Goal: Task Accomplishment & Management: Use online tool/utility

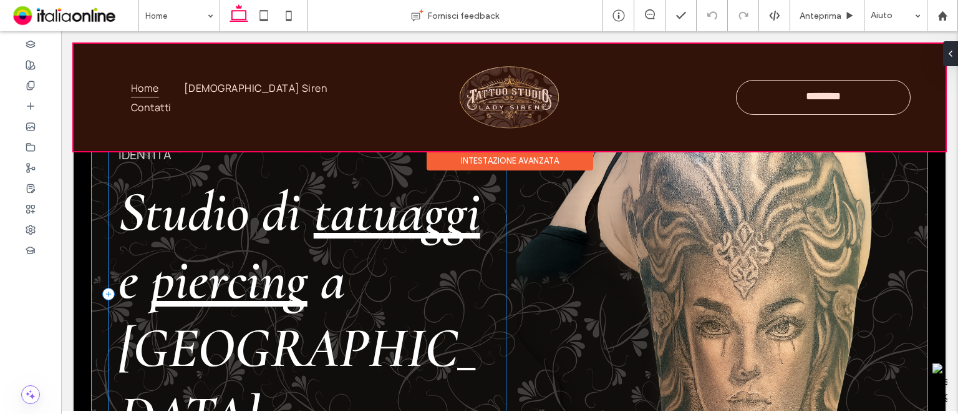
scroll to position [62, 0]
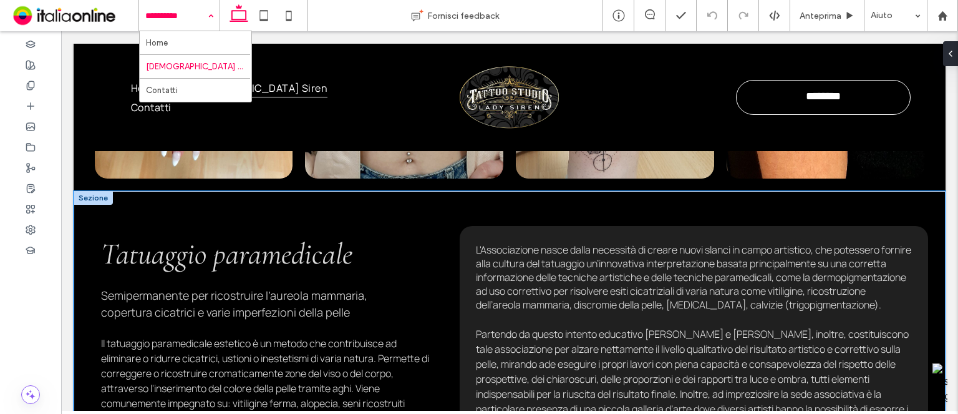
scroll to position [561, 0]
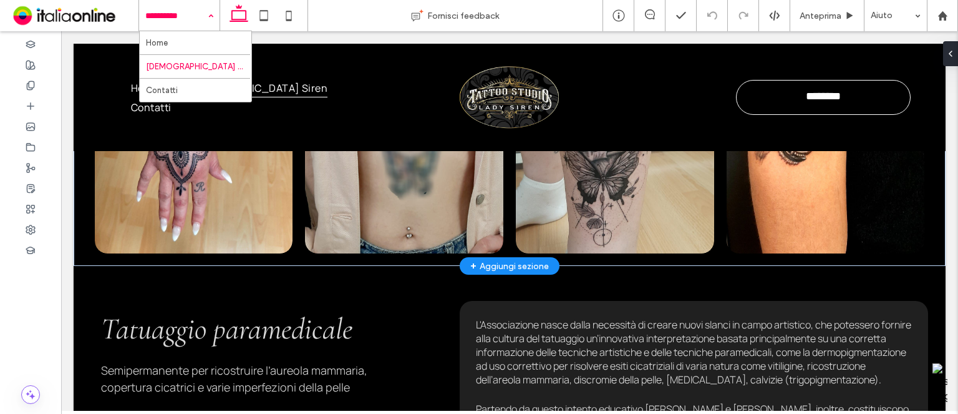
click at [506, 259] on div "+ Aggiungi sezione" at bounding box center [509, 266] width 79 height 14
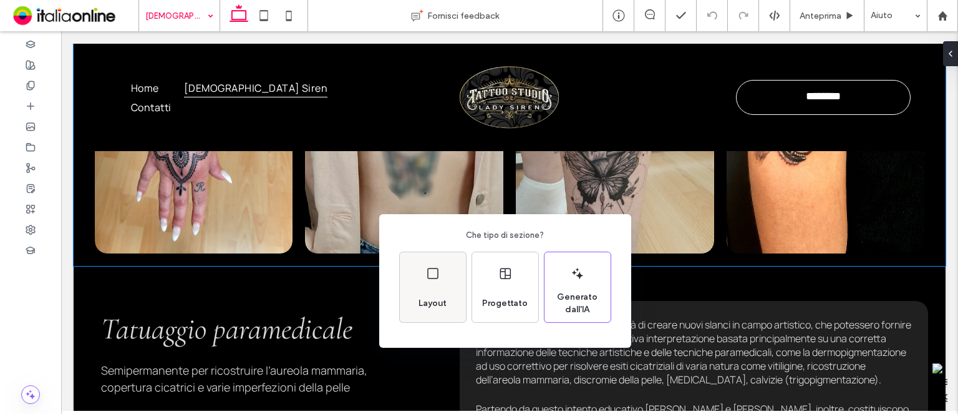
click at [439, 276] on icon at bounding box center [432, 273] width 15 height 15
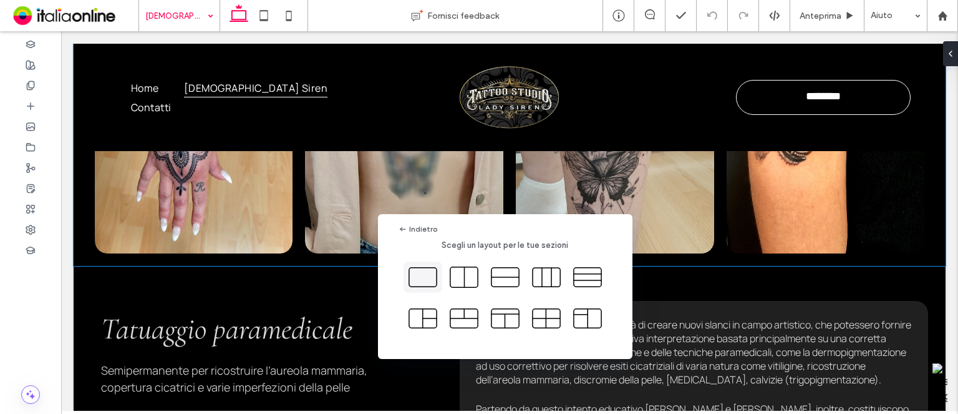
click at [438, 278] on icon at bounding box center [422, 276] width 31 height 31
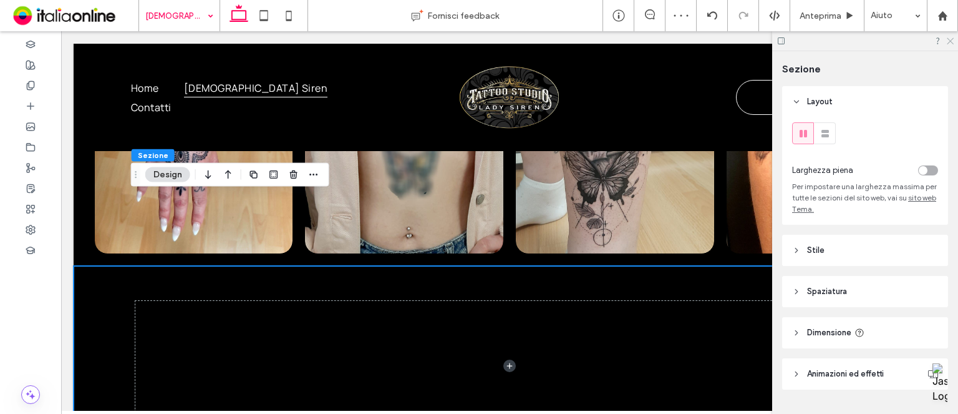
click at [953, 42] on icon at bounding box center [950, 40] width 8 height 8
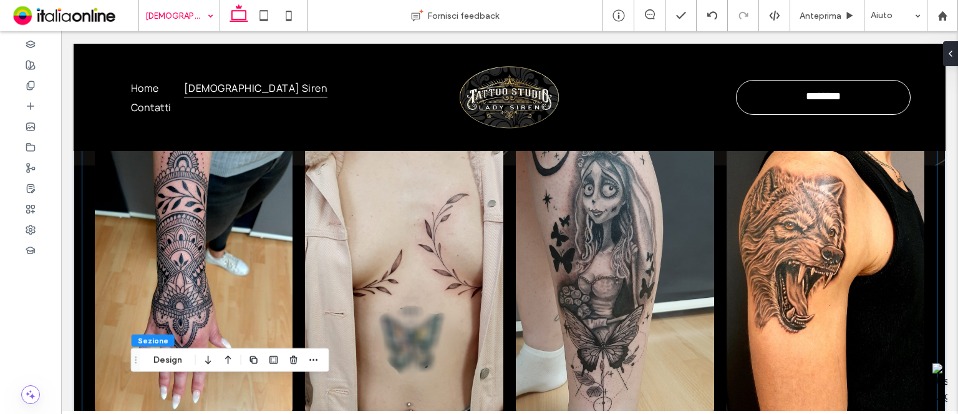
scroll to position [374, 0]
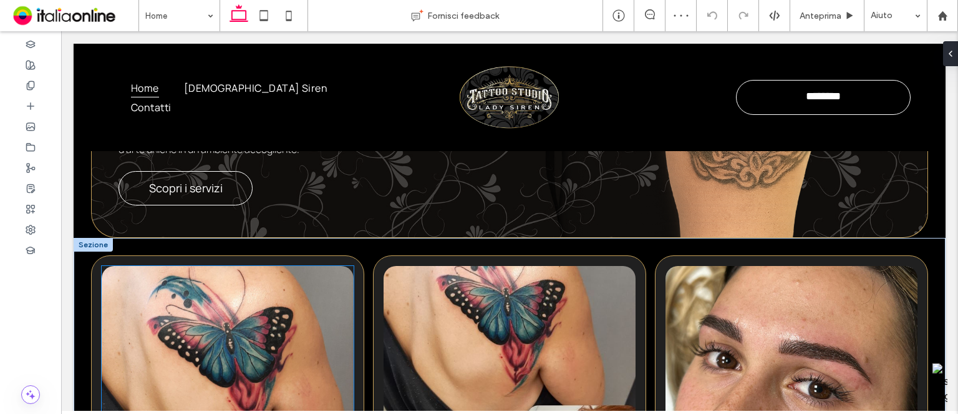
scroll to position [374, 0]
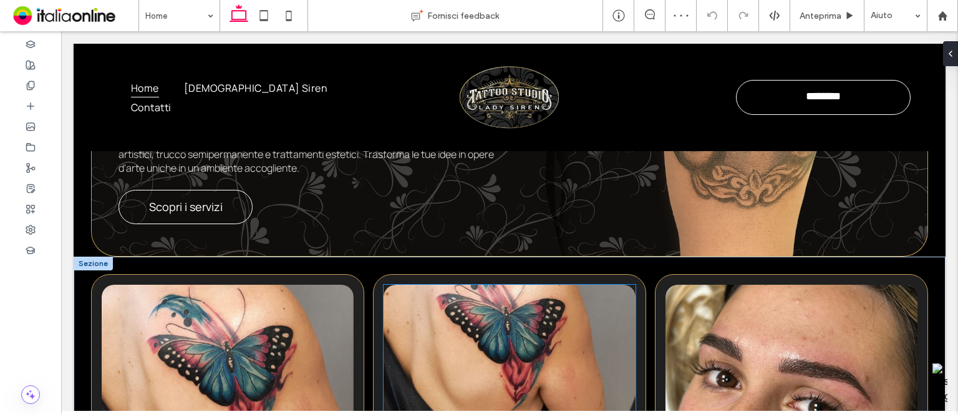
click at [557, 284] on img at bounding box center [510, 384] width 252 height 200
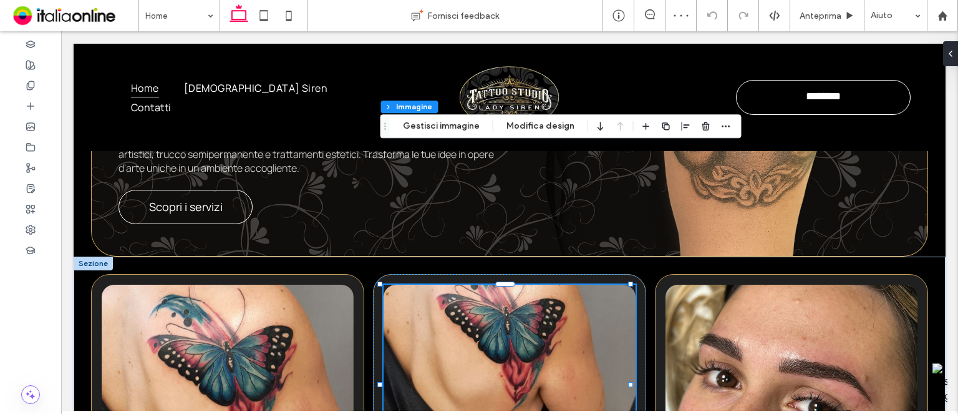
type input "**"
click at [459, 132] on button "Gestisci immagine" at bounding box center [441, 126] width 93 height 15
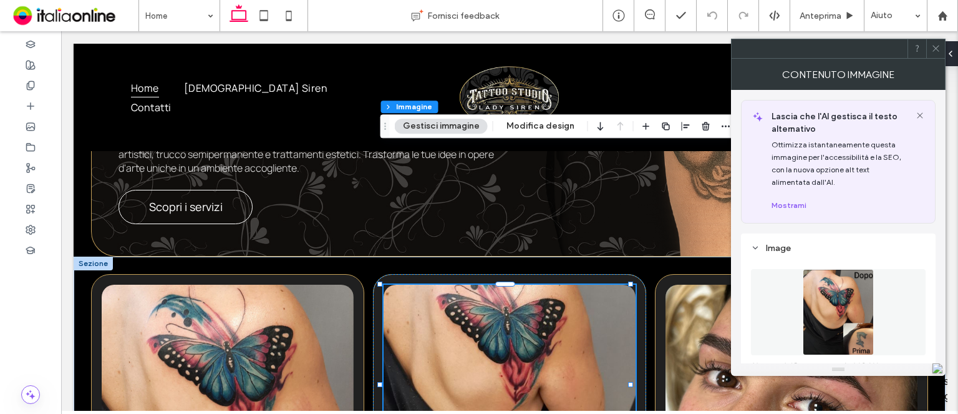
click at [853, 291] on img at bounding box center [838, 312] width 71 height 86
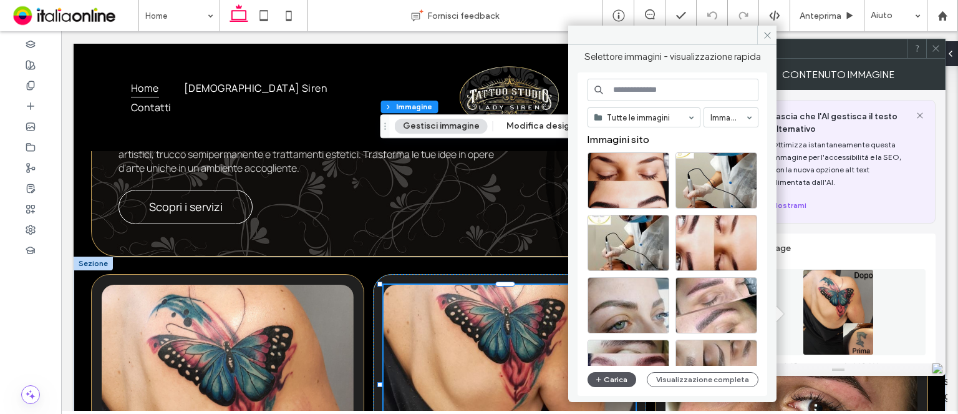
click at [618, 378] on button "Carica" at bounding box center [612, 379] width 49 height 15
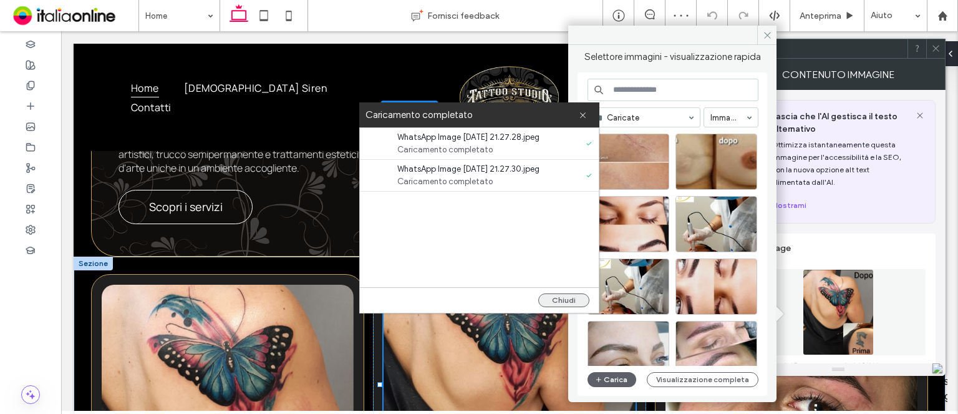
click at [560, 293] on button "Chiudi" at bounding box center [563, 300] width 51 height 14
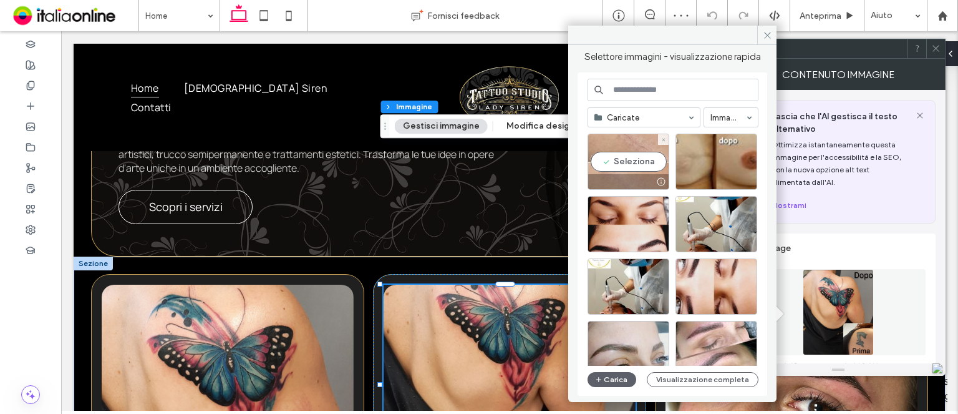
drag, startPoint x: 653, startPoint y: 172, endPoint x: 591, endPoint y: 141, distance: 69.2
click at [653, 172] on div "Seleziona" at bounding box center [629, 162] width 82 height 56
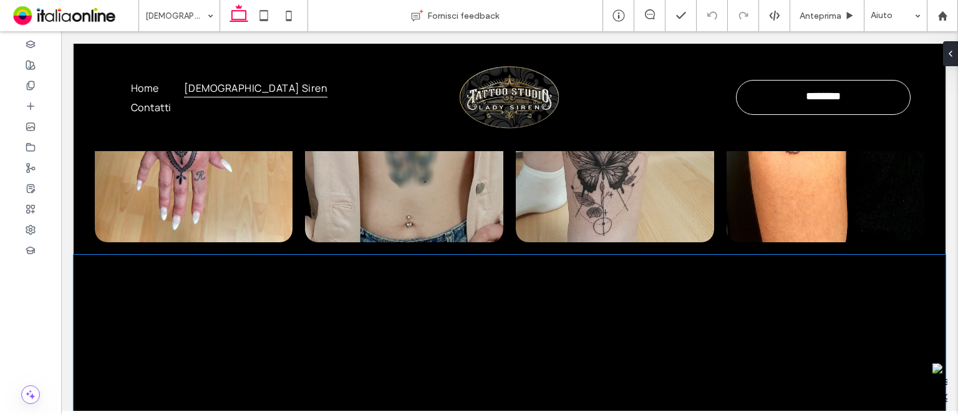
scroll to position [561, 0]
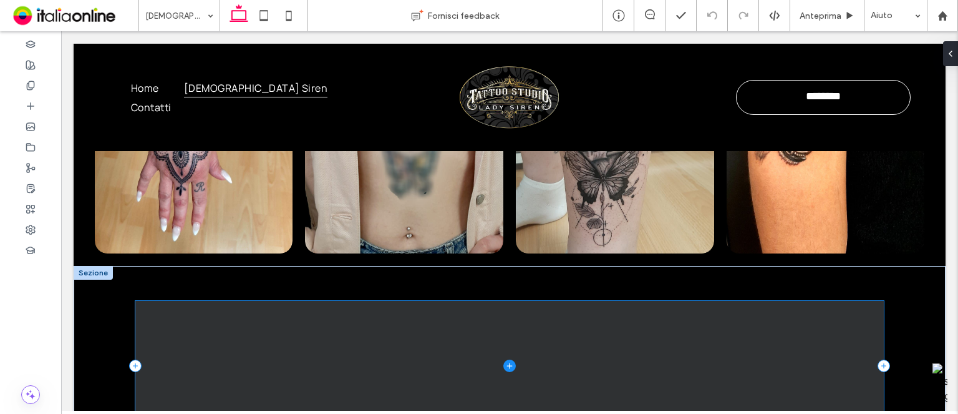
click at [406, 301] on span at bounding box center [509, 366] width 749 height 130
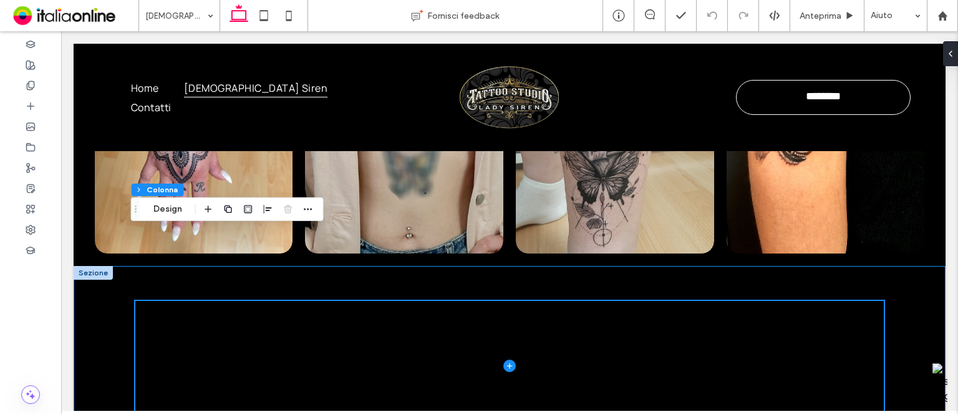
click at [881, 290] on div at bounding box center [510, 366] width 872 height 200
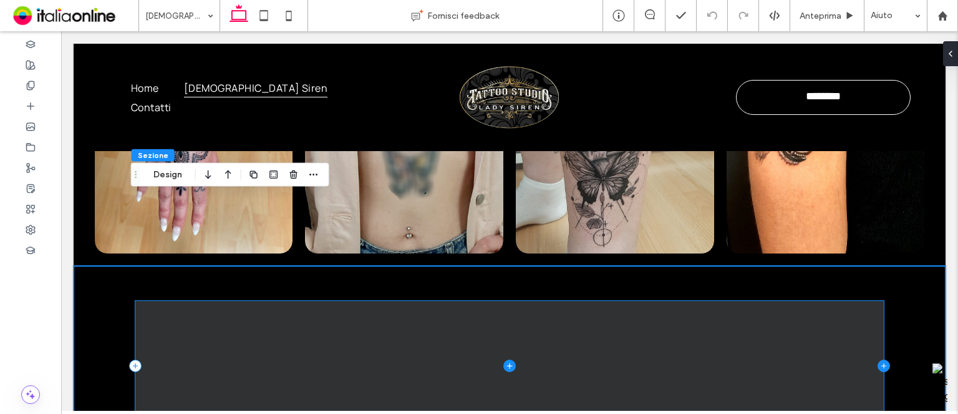
click at [880, 359] on icon at bounding box center [884, 365] width 12 height 12
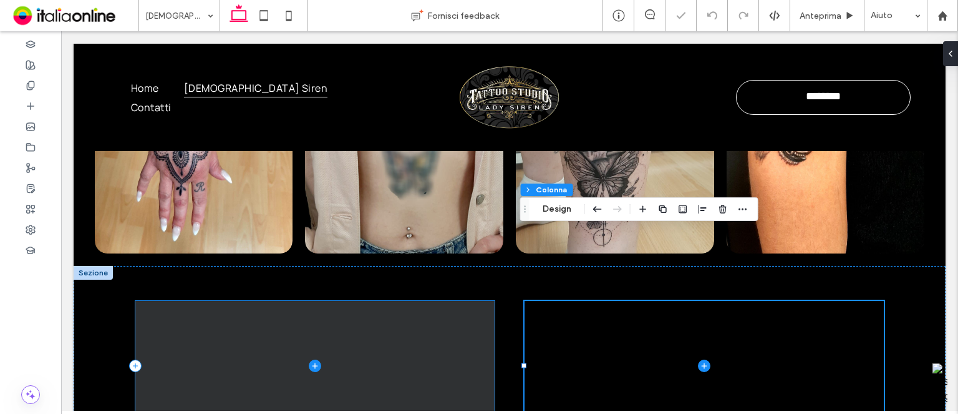
click at [351, 301] on span at bounding box center [314, 366] width 359 height 130
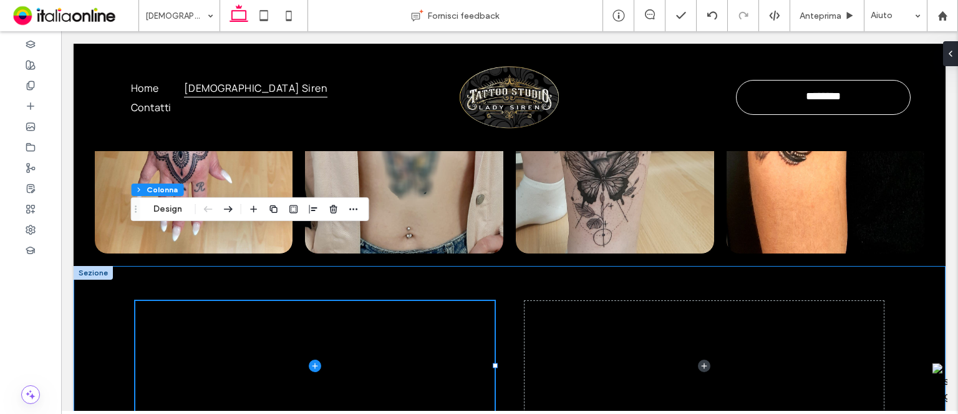
click at [107, 274] on div at bounding box center [510, 366] width 872 height 200
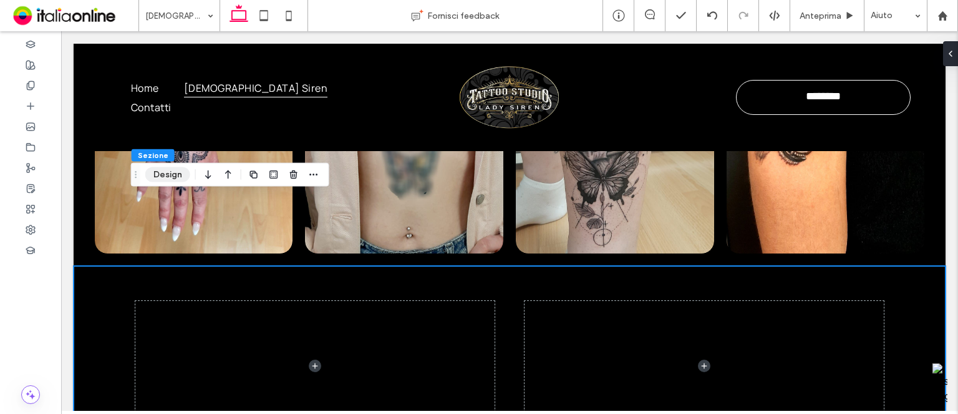
click at [172, 177] on button "Design" at bounding box center [167, 174] width 45 height 15
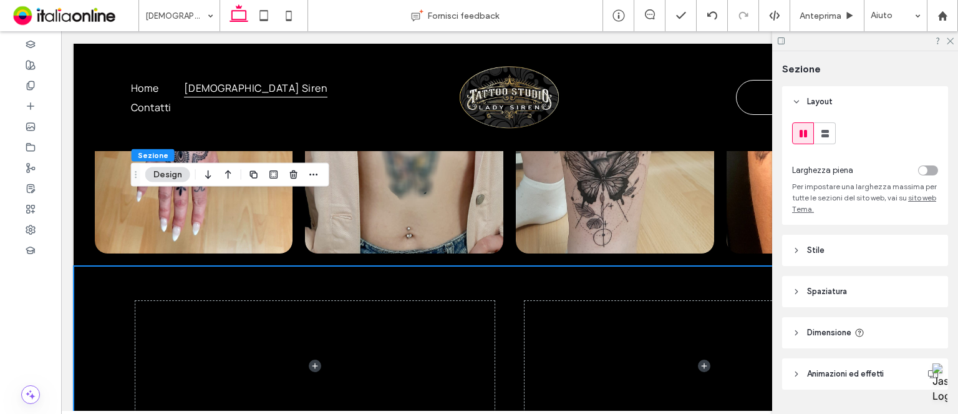
click at [920, 179] on div at bounding box center [898, 170] width 80 height 22
click at [921, 174] on div "toggle" at bounding box center [928, 170] width 20 height 10
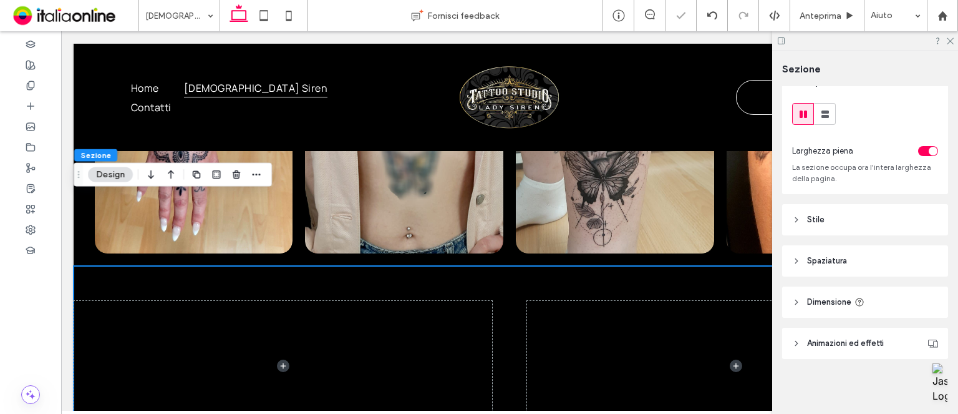
click at [865, 215] on header "Stile" at bounding box center [865, 219] width 166 height 31
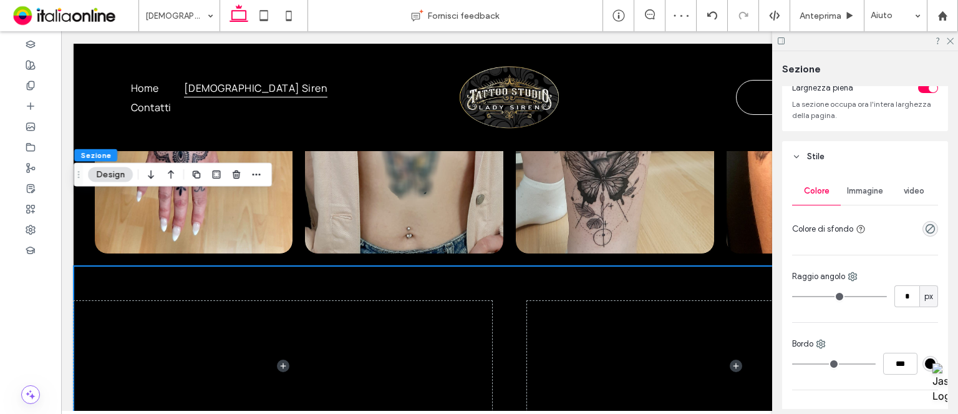
scroll to position [270, 0]
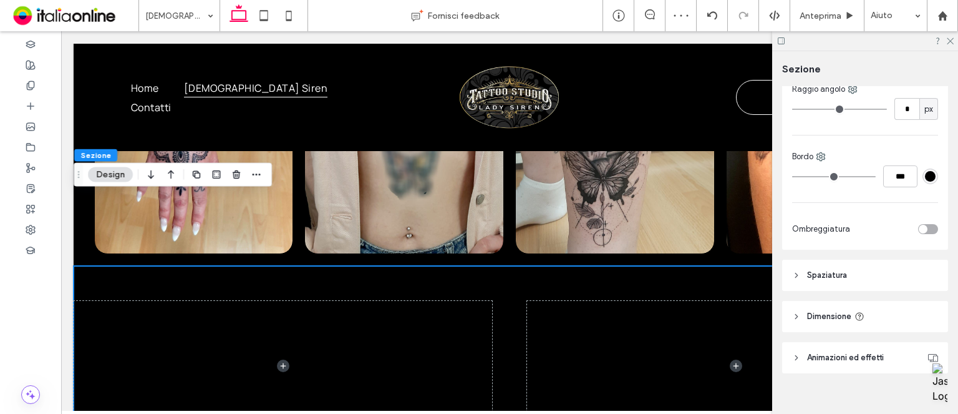
click at [823, 281] on header "Spaziatura" at bounding box center [865, 275] width 166 height 31
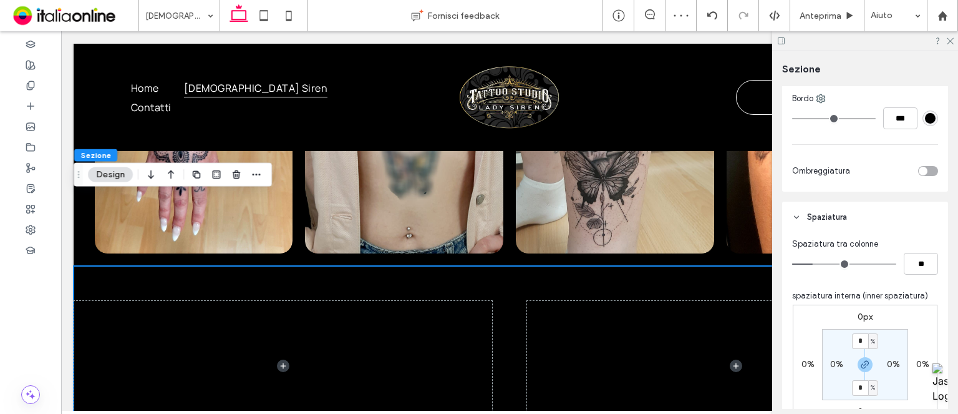
scroll to position [394, 0]
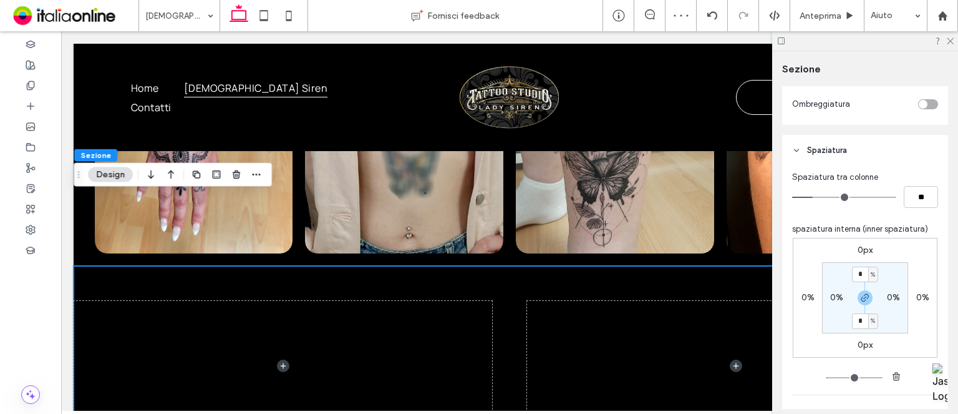
click at [832, 301] on label "0%" at bounding box center [836, 297] width 13 height 11
type input "*"
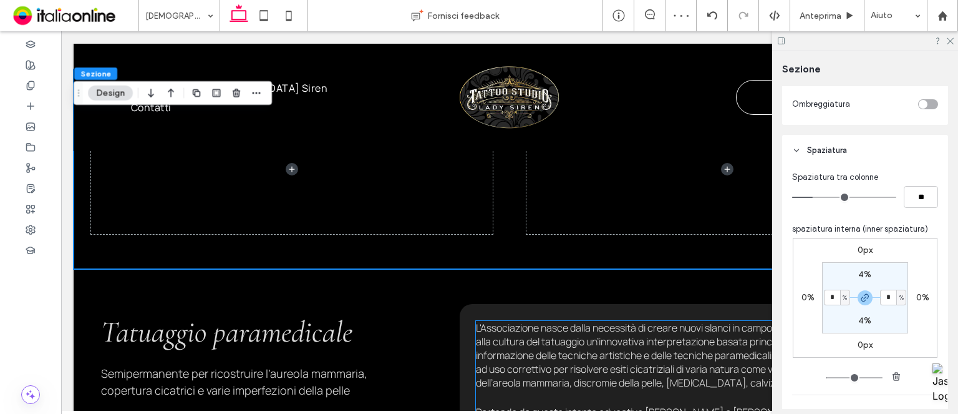
scroll to position [749, 0]
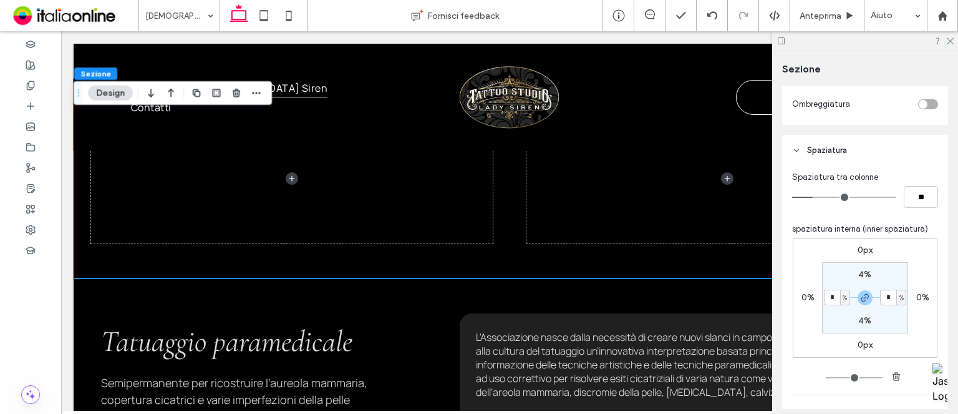
type input "*"
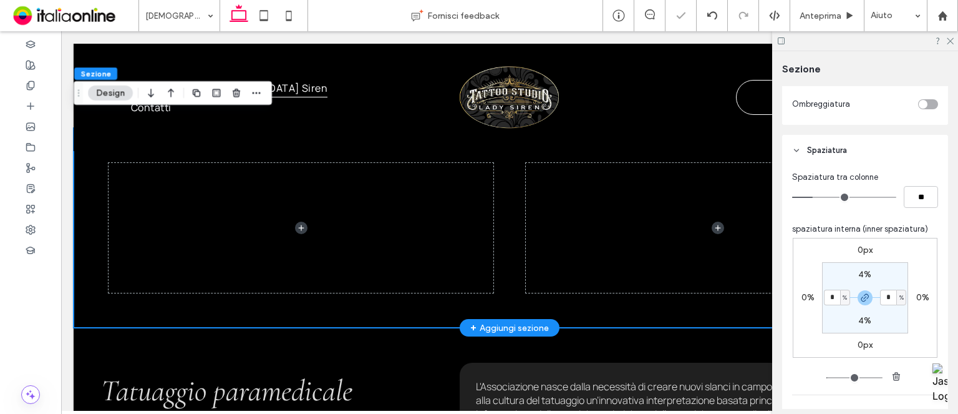
scroll to position [686, 0]
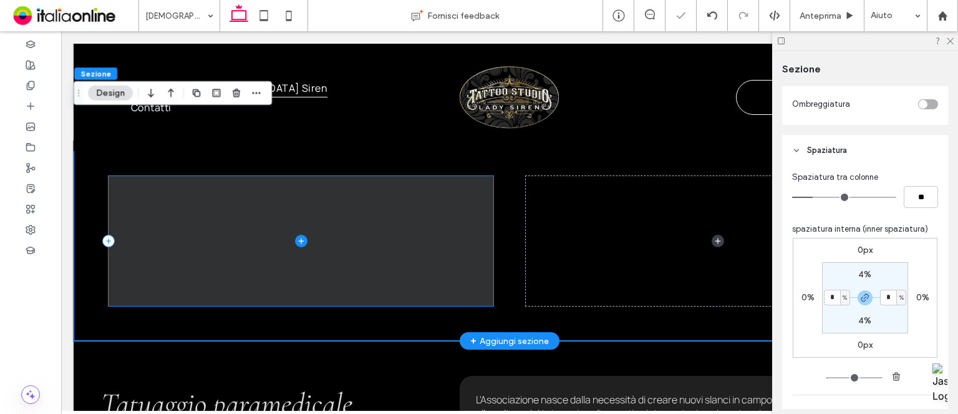
click at [465, 216] on span at bounding box center [301, 241] width 385 height 130
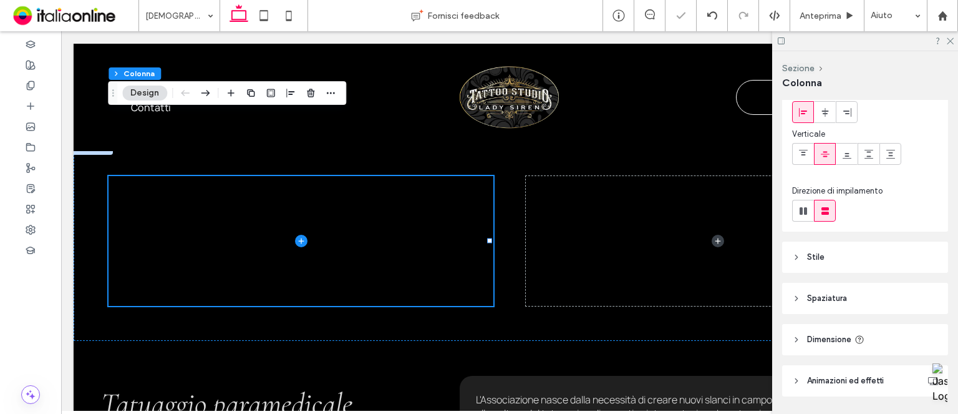
scroll to position [105, 0]
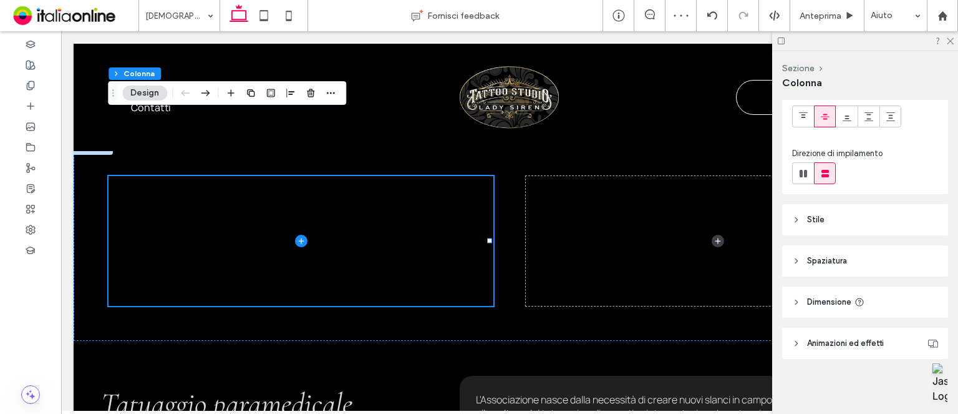
click at [849, 226] on header "Stile" at bounding box center [865, 219] width 166 height 31
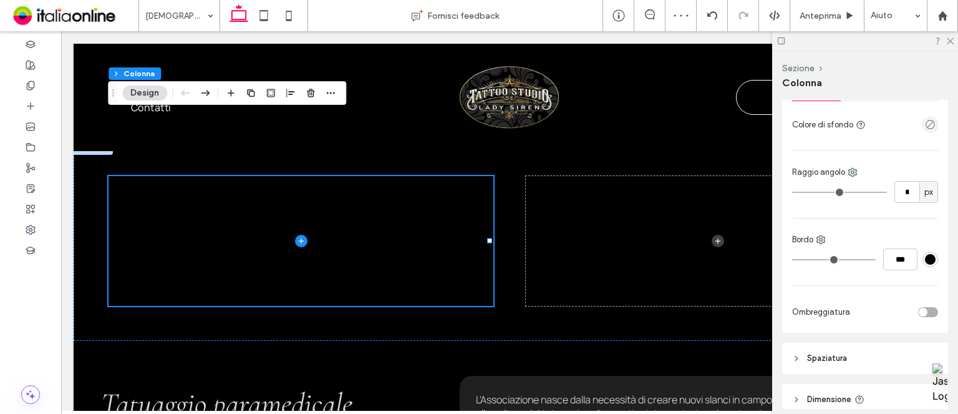
scroll to position [292, 0]
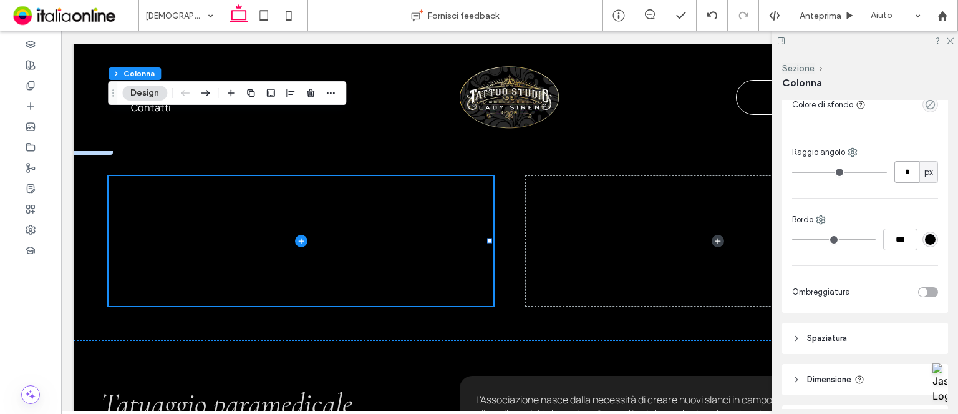
click at [904, 171] on input "*" at bounding box center [907, 172] width 25 height 22
type input "*"
type input "**"
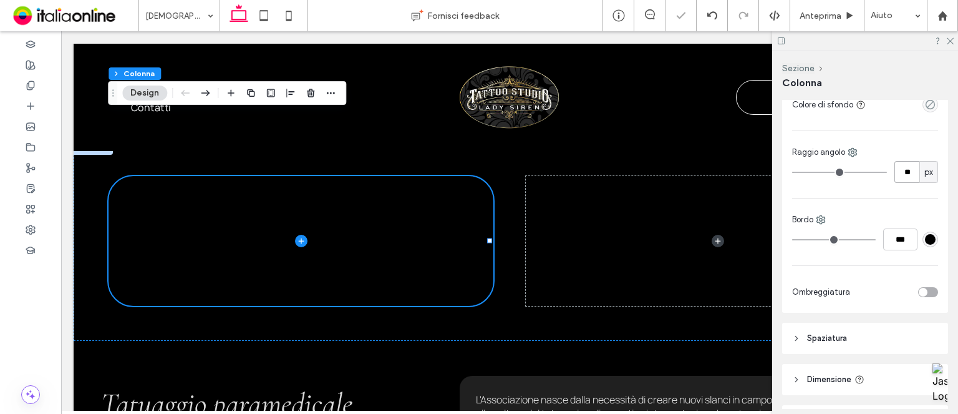
type input "**"
click at [862, 207] on div "Colore Immagine video Colore di sfondo Raggio angolo ** px Bordo *** Ombreggiat…" at bounding box center [865, 180] width 166 height 265
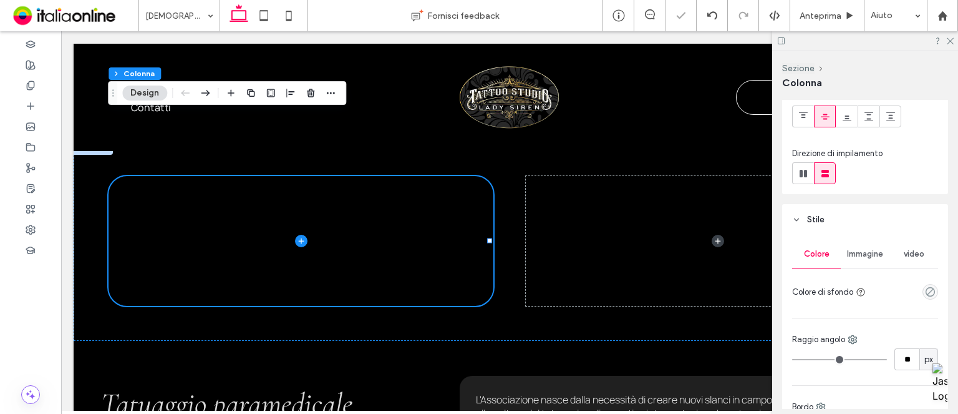
click at [867, 241] on div "Colore Immagine video Colore di sfondo Raggio angolo ** px Bordo *** Ombreggiat…" at bounding box center [865, 367] width 166 height 265
click at [871, 251] on span "Immagine" at bounding box center [865, 254] width 36 height 10
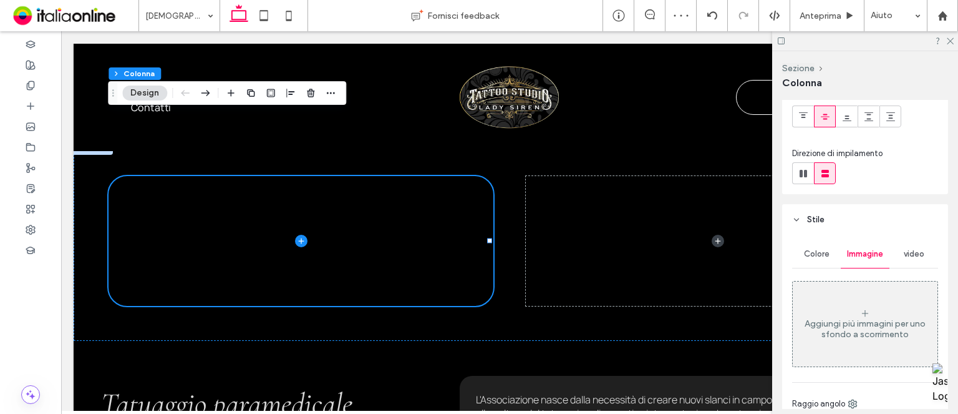
click at [885, 300] on div "Aggiungi più immagini per uno sfondo a scorrimento" at bounding box center [865, 324] width 145 height 82
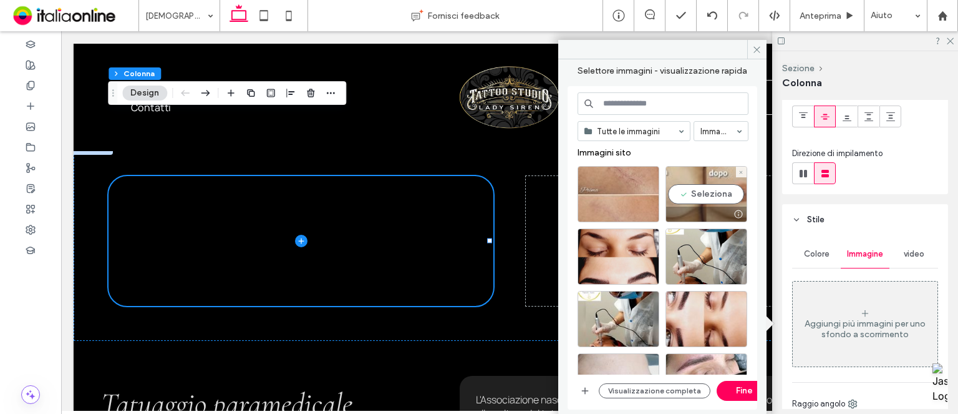
click at [732, 202] on div "Seleziona" at bounding box center [707, 194] width 82 height 56
click at [739, 395] on button "Fine" at bounding box center [745, 391] width 56 height 20
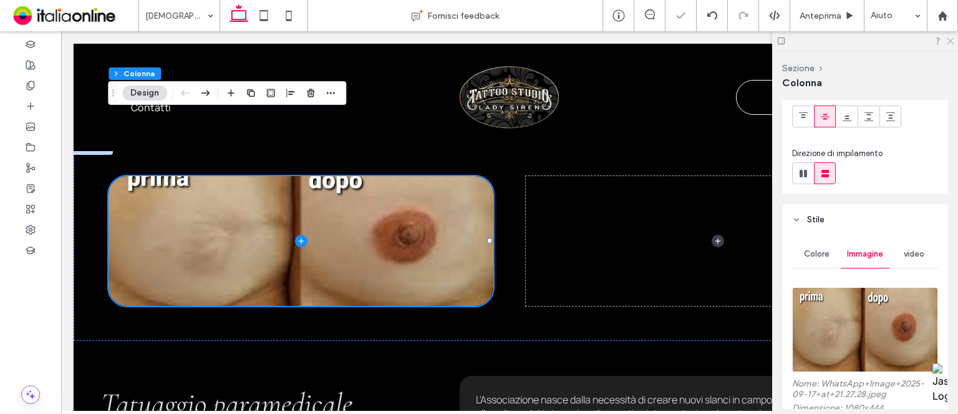
click at [953, 37] on icon at bounding box center [950, 40] width 8 height 8
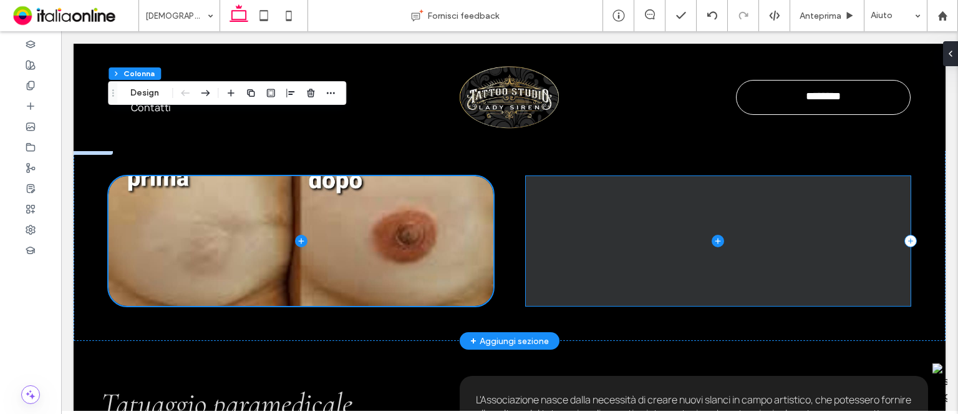
scroll to position [624, 0]
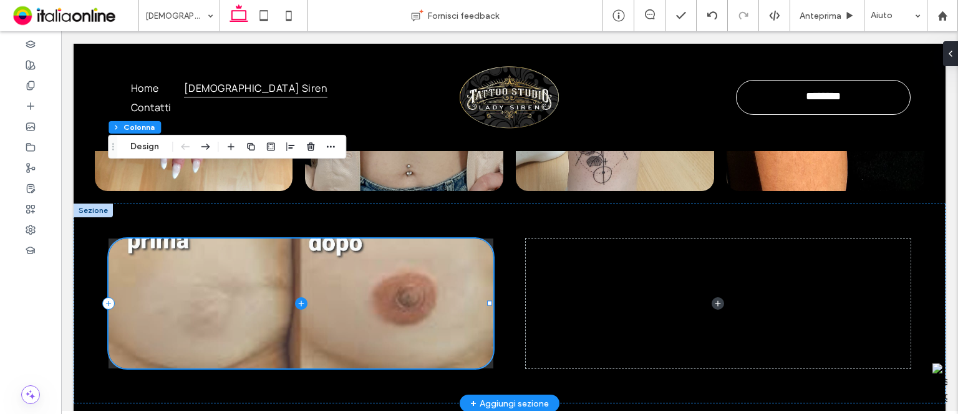
click at [438, 263] on span at bounding box center [301, 303] width 385 height 130
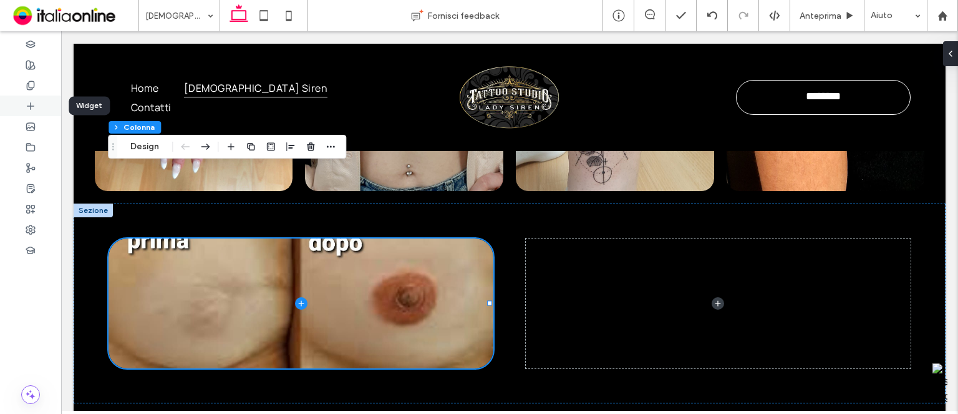
click at [30, 99] on div at bounding box center [30, 105] width 61 height 21
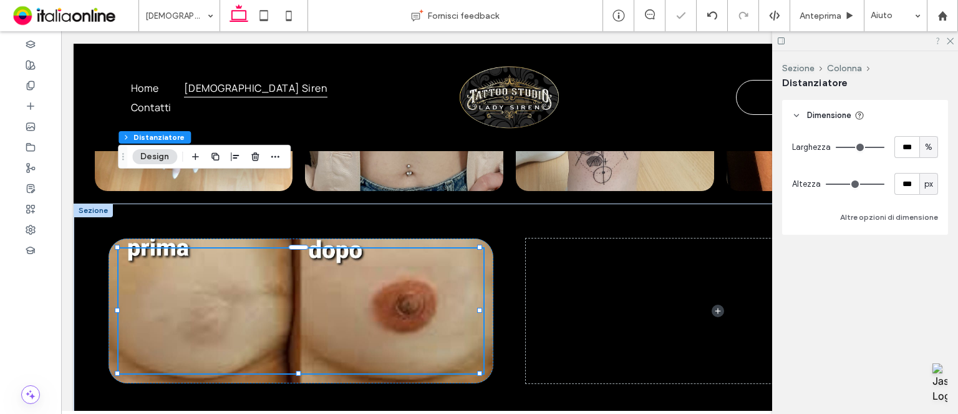
drag, startPoint x: 948, startPoint y: 39, endPoint x: 938, endPoint y: 41, distance: 10.2
click at [948, 39] on use at bounding box center [950, 41] width 7 height 7
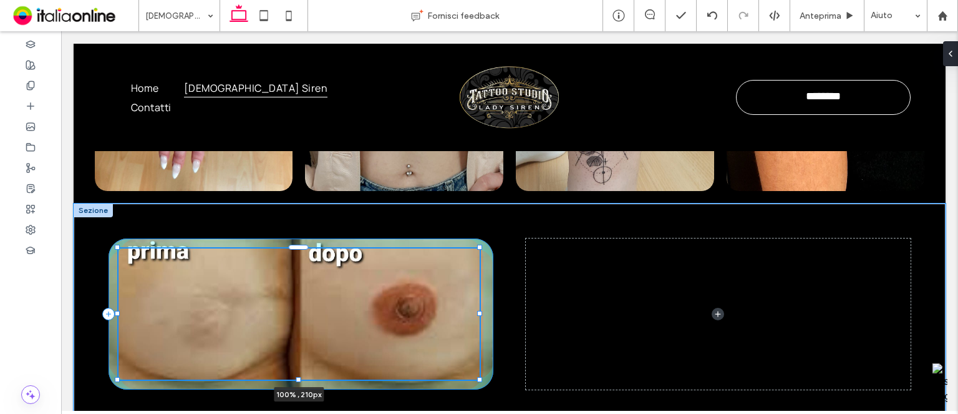
drag, startPoint x: 299, startPoint y: 299, endPoint x: 289, endPoint y: 302, distance: 9.9
click at [289, 302] on div "100% , 210px" at bounding box center [510, 313] width 872 height 221
type input "***"
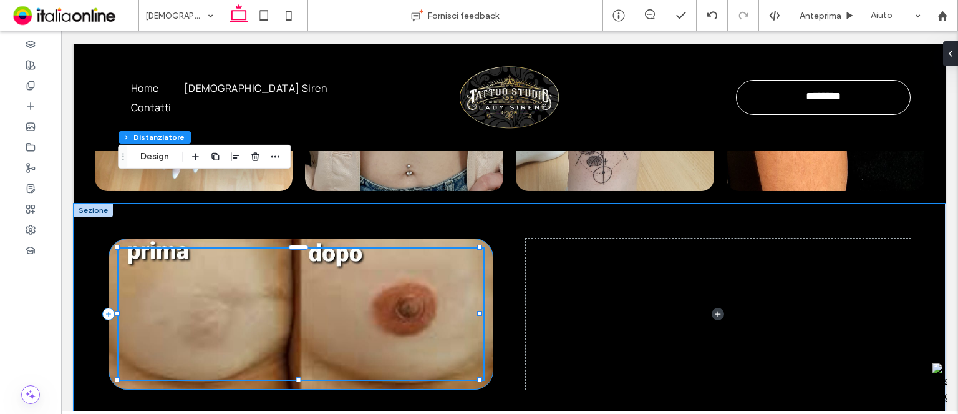
click at [482, 238] on div "100% , 210px" at bounding box center [301, 313] width 385 height 151
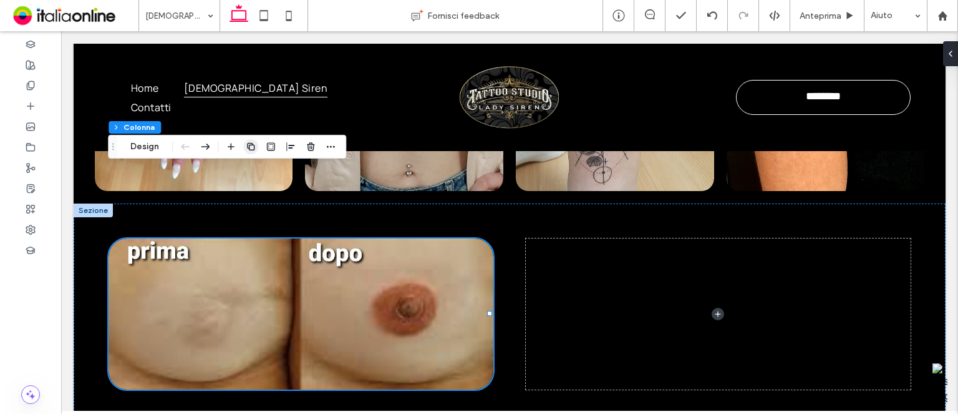
click at [255, 145] on use "button" at bounding box center [250, 146] width 7 height 7
type input "**"
type input "*****"
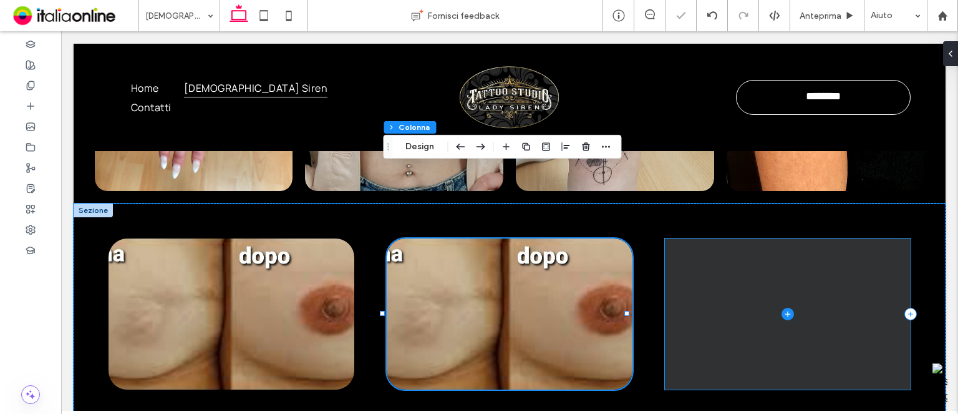
click at [746, 243] on span at bounding box center [788, 313] width 246 height 151
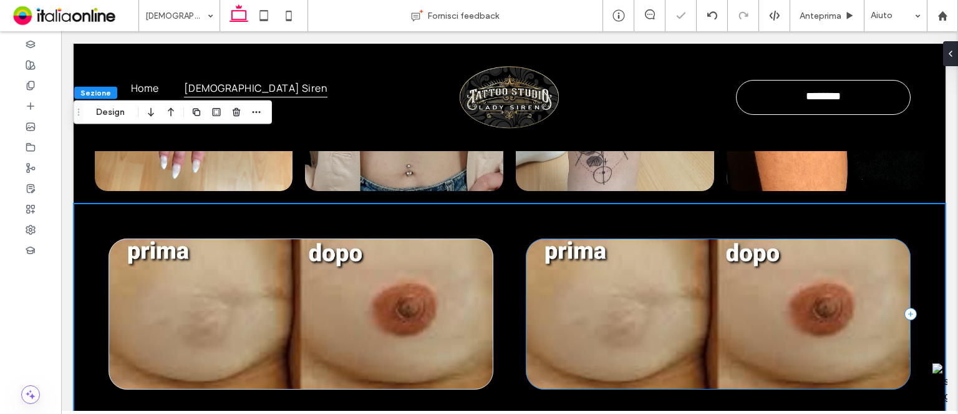
click at [528, 238] on div at bounding box center [718, 313] width 385 height 151
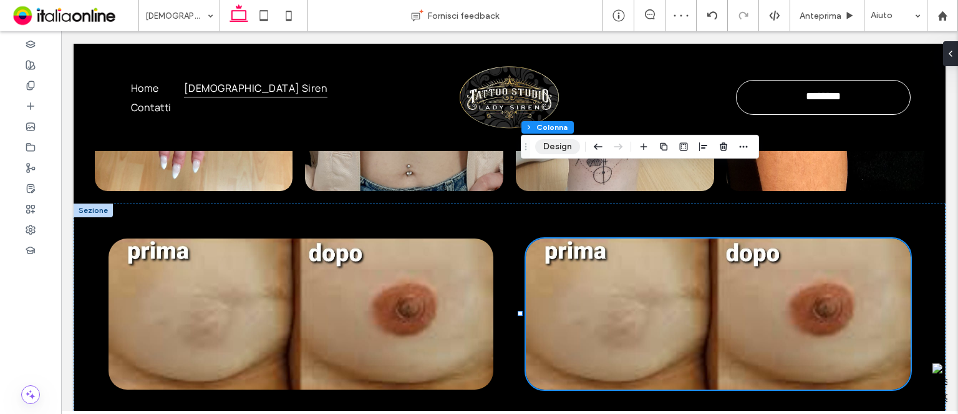
click at [566, 149] on button "Design" at bounding box center [557, 146] width 45 height 15
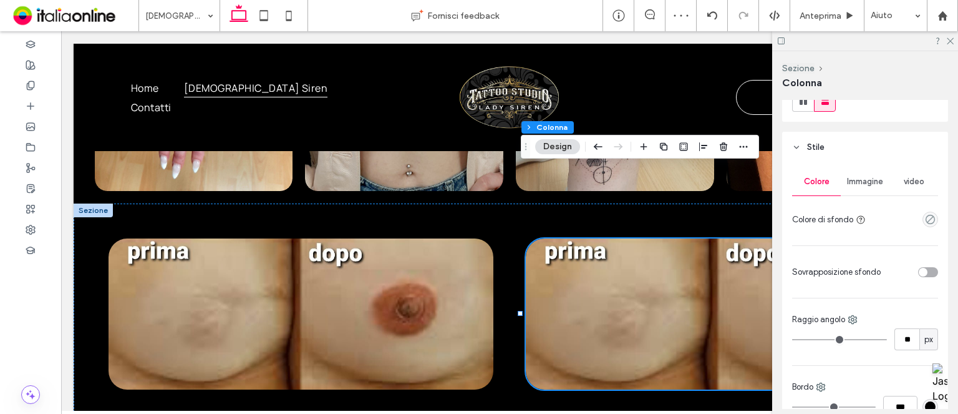
scroll to position [250, 0]
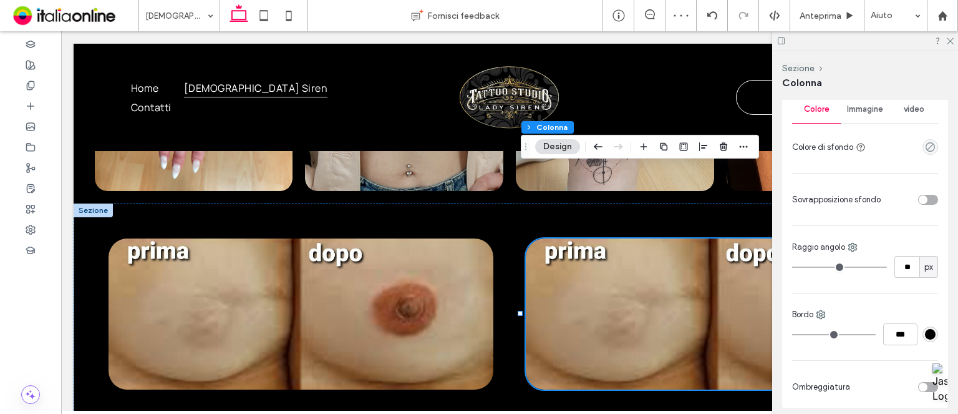
click at [865, 114] on div "Immagine" at bounding box center [865, 108] width 49 height 27
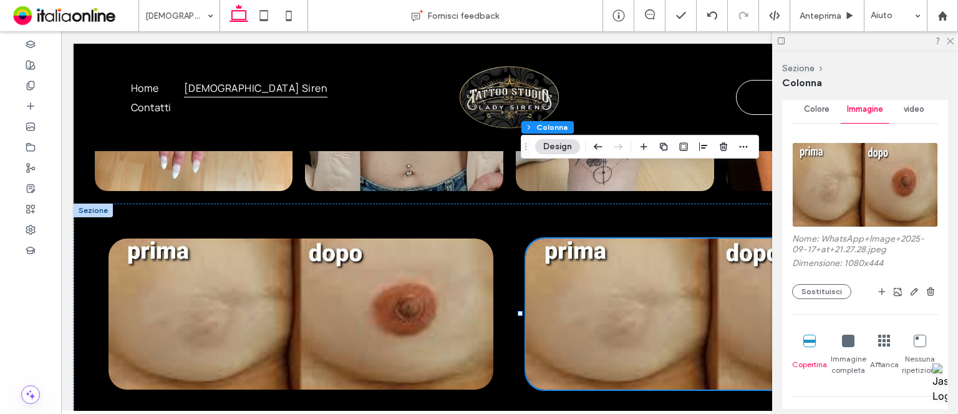
click at [856, 180] on img at bounding box center [865, 184] width 146 height 85
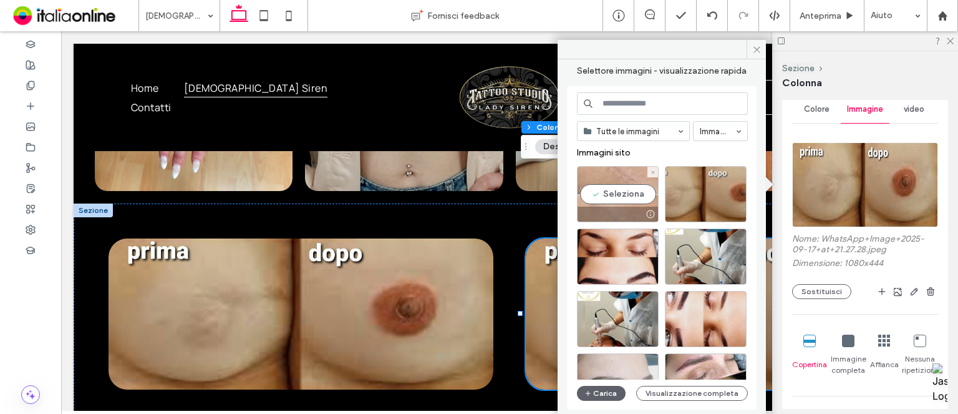
click at [623, 200] on div "Seleziona" at bounding box center [618, 194] width 82 height 56
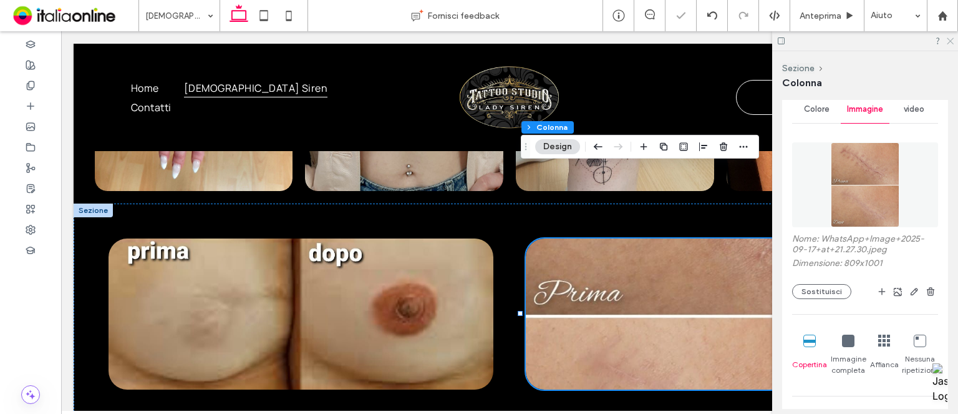
click at [951, 43] on icon at bounding box center [950, 40] width 8 height 8
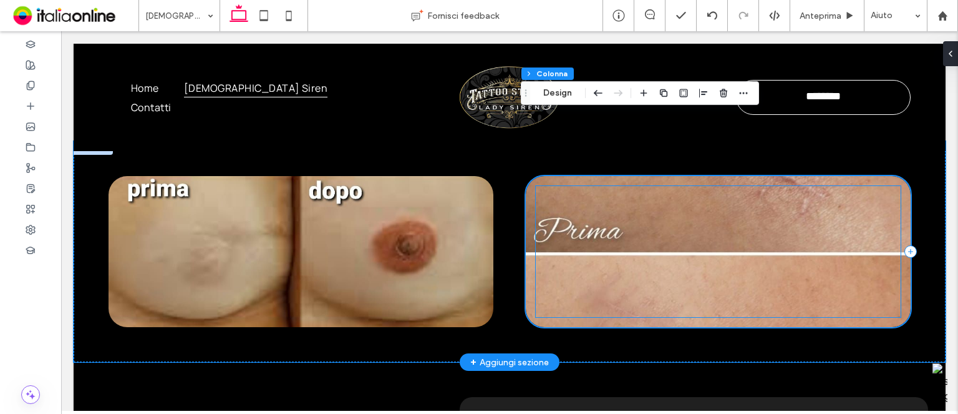
scroll to position [561, 0]
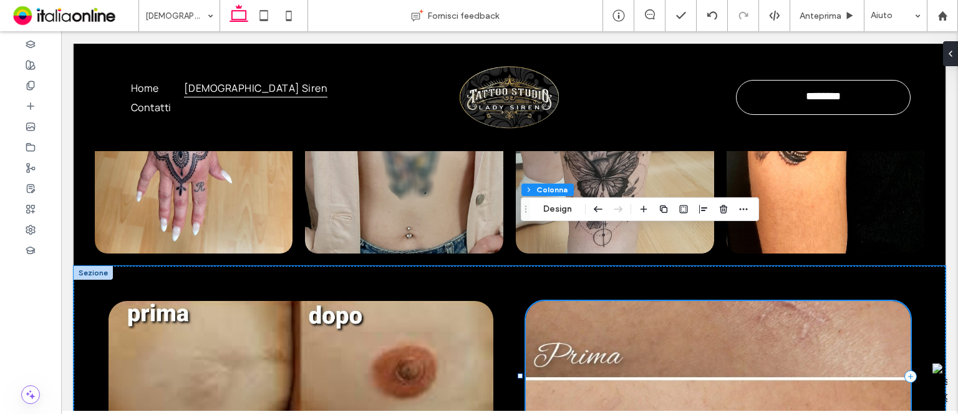
click at [900, 301] on div at bounding box center [718, 376] width 385 height 151
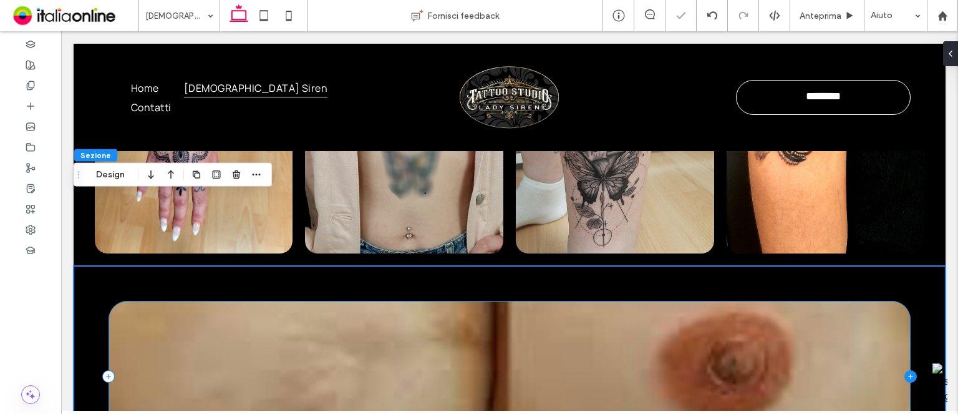
click at [905, 370] on icon at bounding box center [911, 376] width 12 height 12
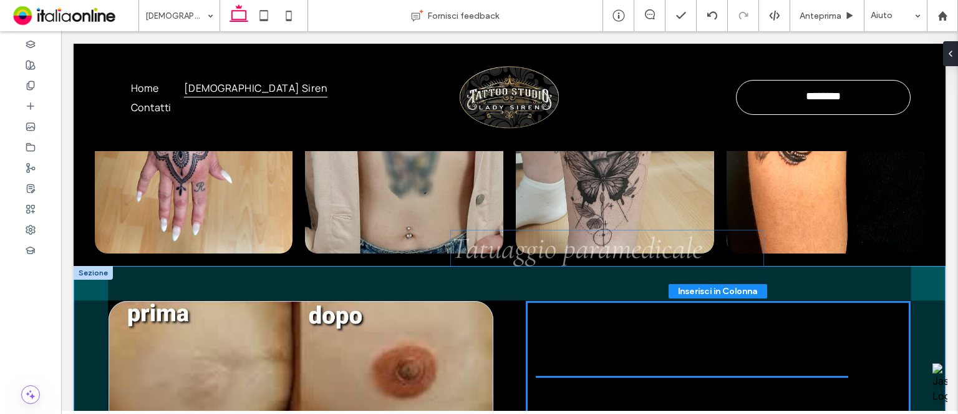
drag, startPoint x: 322, startPoint y: 294, endPoint x: 687, endPoint y: 257, distance: 367.4
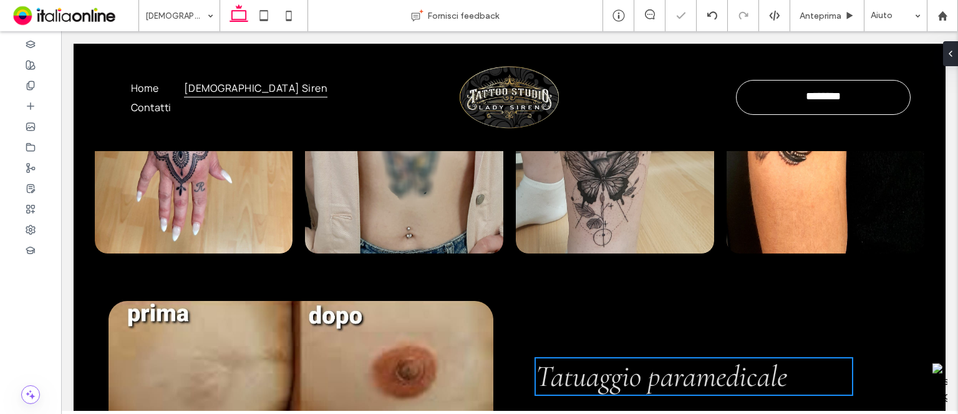
type input "**"
type input "****"
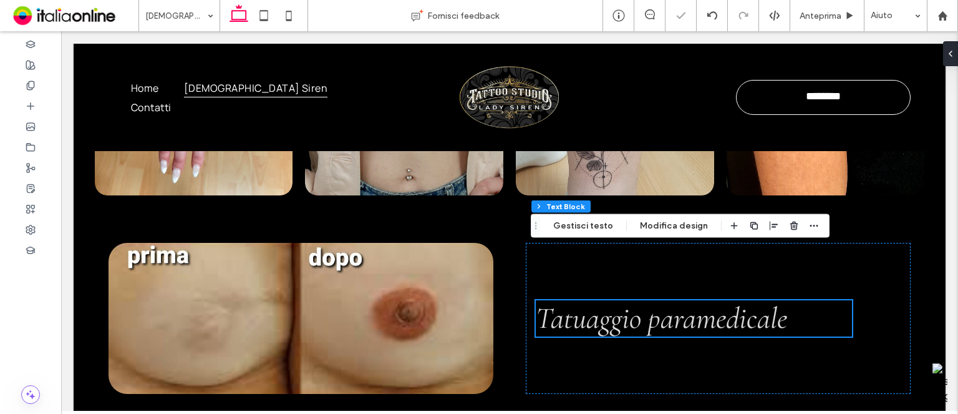
scroll to position [686, 0]
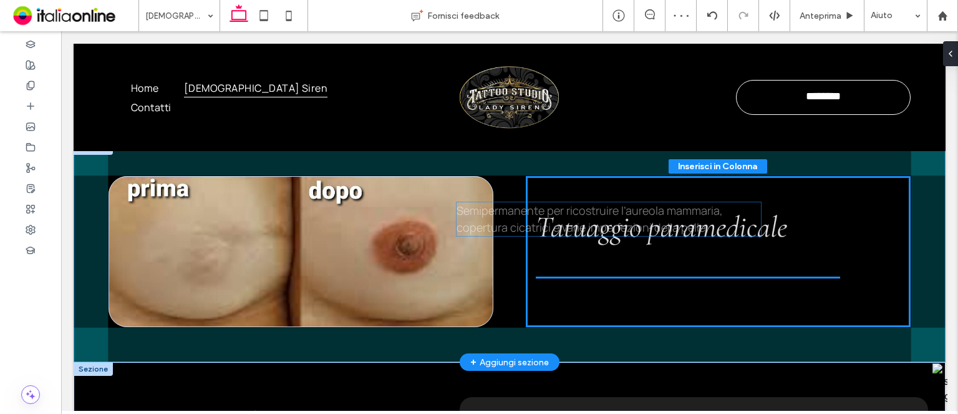
drag, startPoint x: 272, startPoint y: 346, endPoint x: 628, endPoint y: 213, distance: 379.6
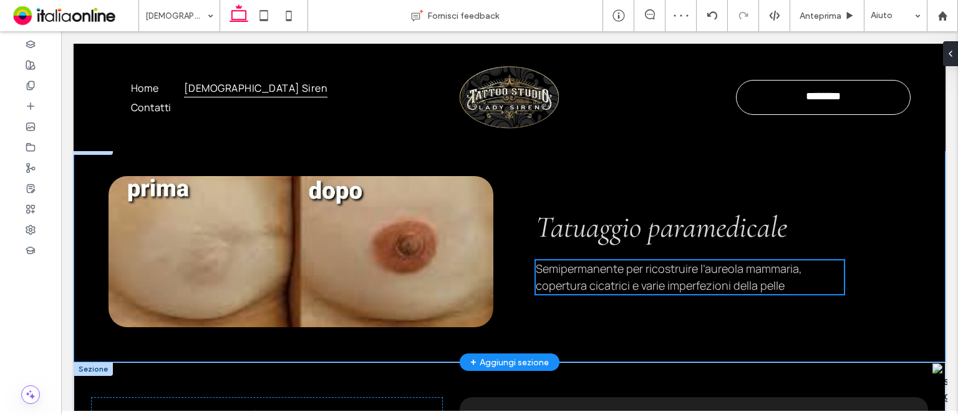
type input "**"
type input "****"
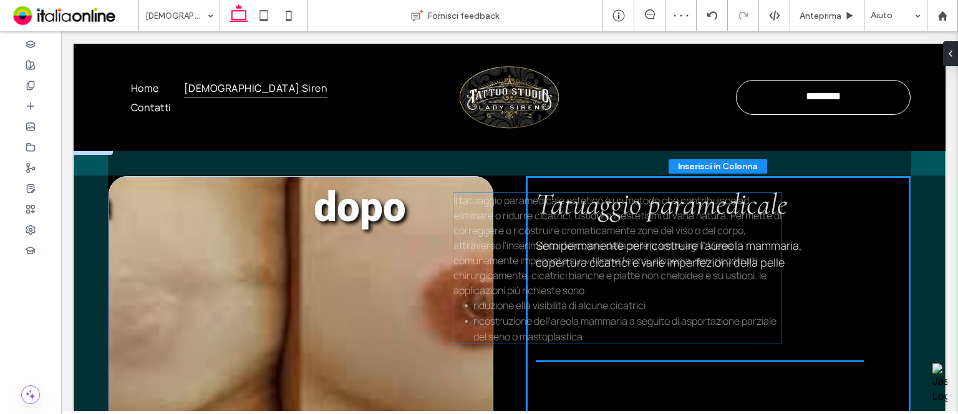
drag, startPoint x: 473, startPoint y: 293, endPoint x: 666, endPoint y: 209, distance: 210.9
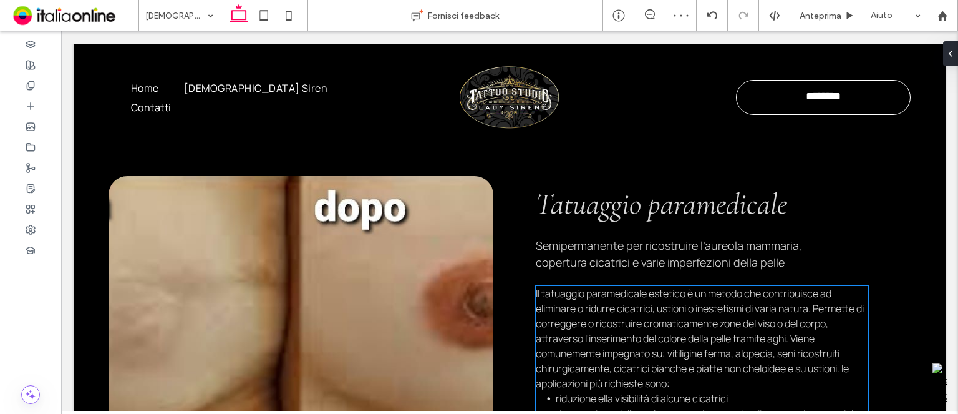
type input "**"
type input "****"
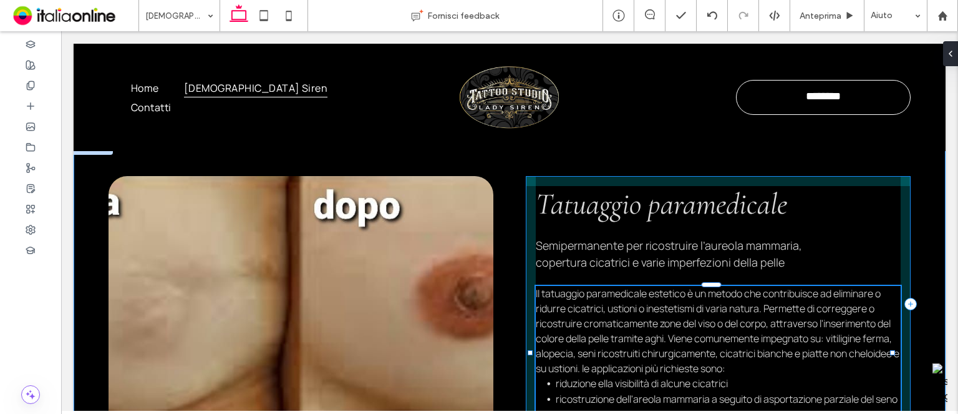
drag, startPoint x: 858, startPoint y: 289, endPoint x: 903, endPoint y: 278, distance: 46.3
click at [903, 278] on div "Tatuaggio paramedicale Semipermanente per ricostruire l’aureola mammaria, coper…" at bounding box center [510, 304] width 872 height 326
type input "***"
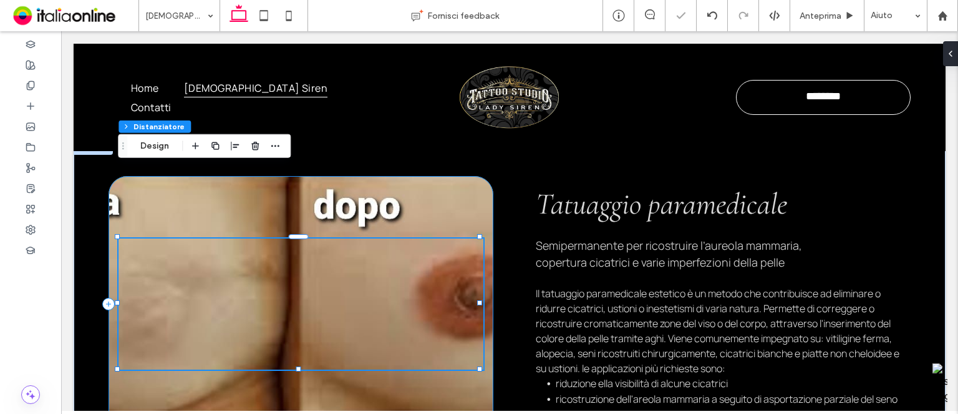
click at [485, 257] on div at bounding box center [301, 304] width 385 height 256
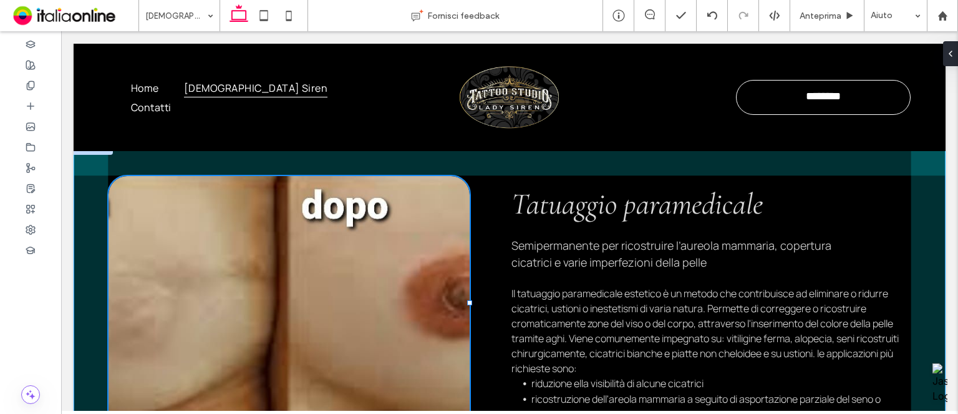
drag, startPoint x: 490, startPoint y: 232, endPoint x: 494, endPoint y: 256, distance: 24.1
click at [470, 255] on div "45% , 408px Tatuaggio paramedicale Semipermanente per ricostruire l’aureola mam…" at bounding box center [510, 304] width 872 height 326
type input "**"
type input "*****"
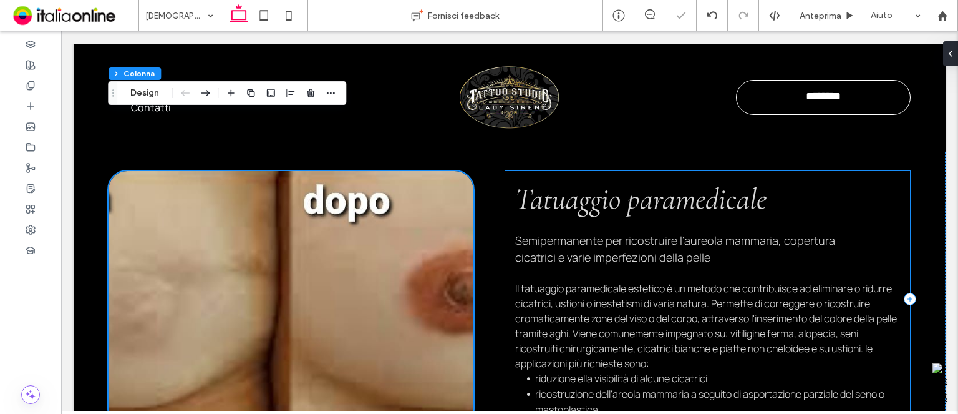
scroll to position [624, 0]
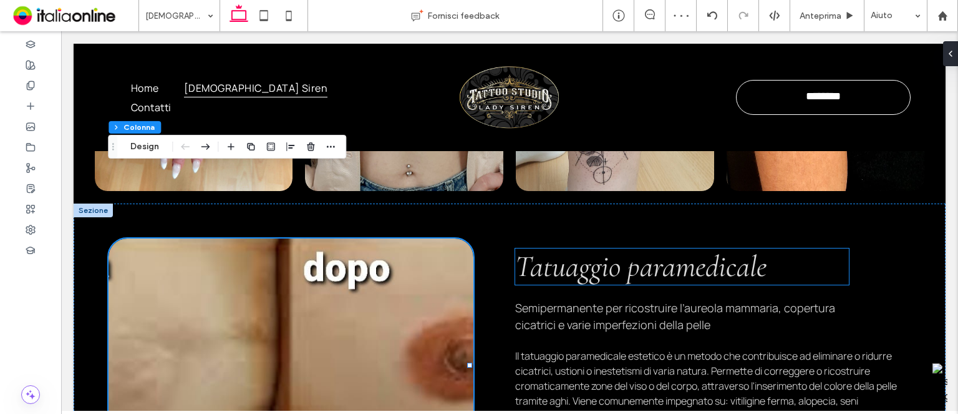
click at [580, 248] on span "Tatuaggio paramedicale" at bounding box center [640, 266] width 251 height 36
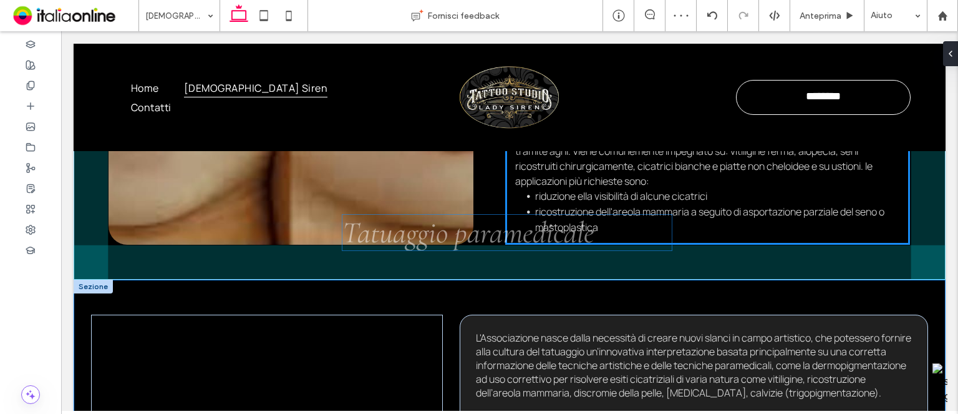
scroll to position [848, 0]
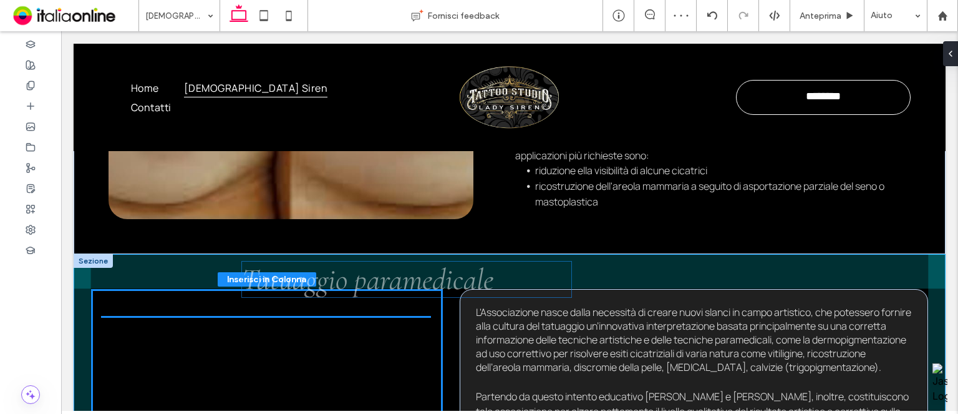
drag, startPoint x: 582, startPoint y: 202, endPoint x: 313, endPoint y: 287, distance: 282.5
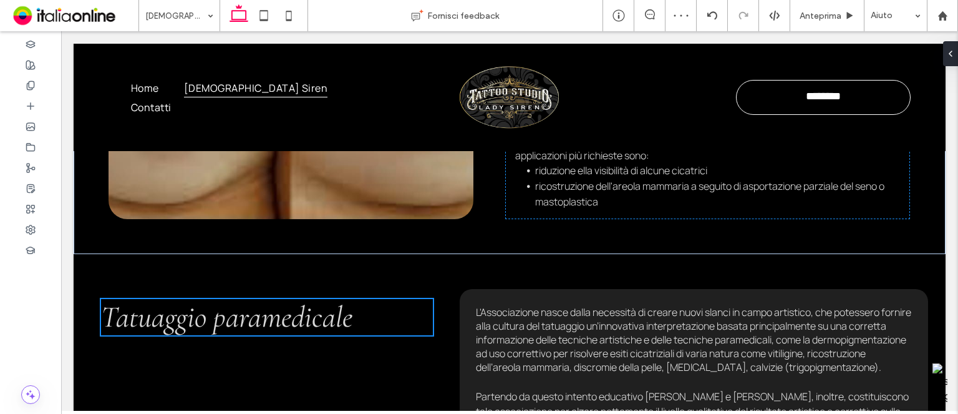
type input "***"
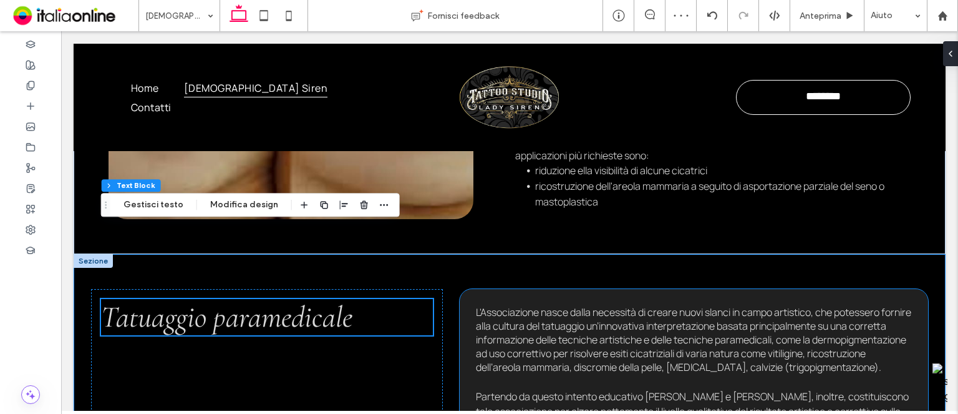
scroll to position [598, 0]
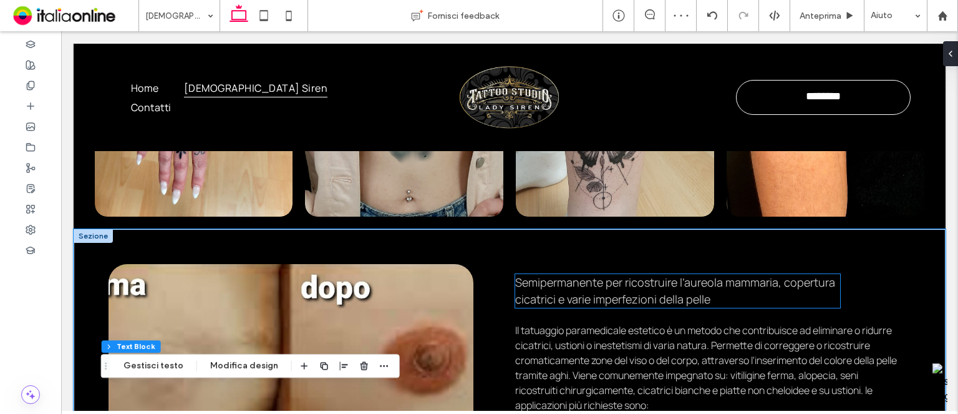
click at [631, 274] on span "Semipermanente per ricostruire l’aureola mammaria, copertura cicatrici e varie …" at bounding box center [675, 290] width 320 height 32
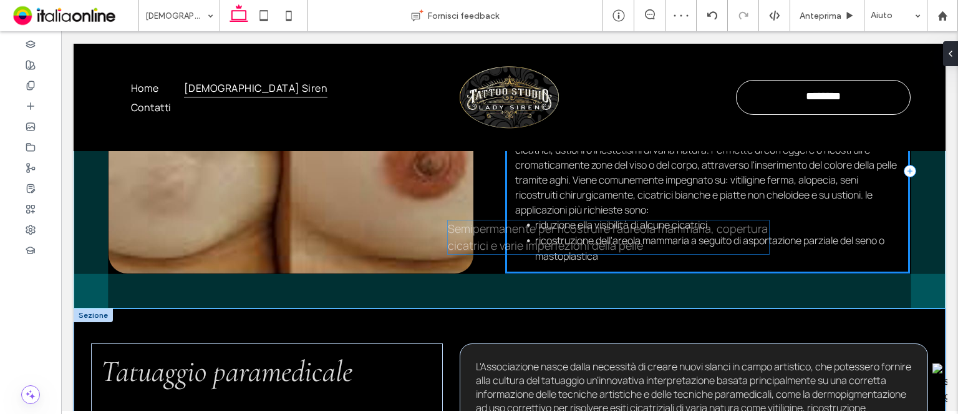
scroll to position [823, 0]
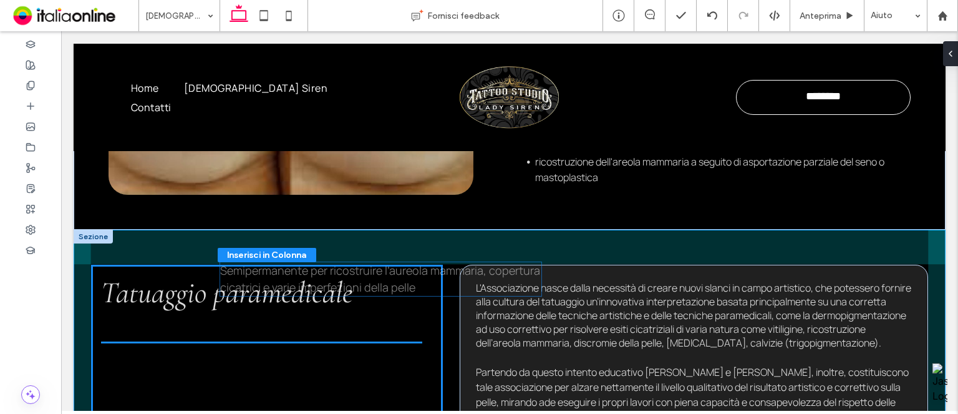
drag, startPoint x: 631, startPoint y: 223, endPoint x: 341, endPoint y: 282, distance: 296.7
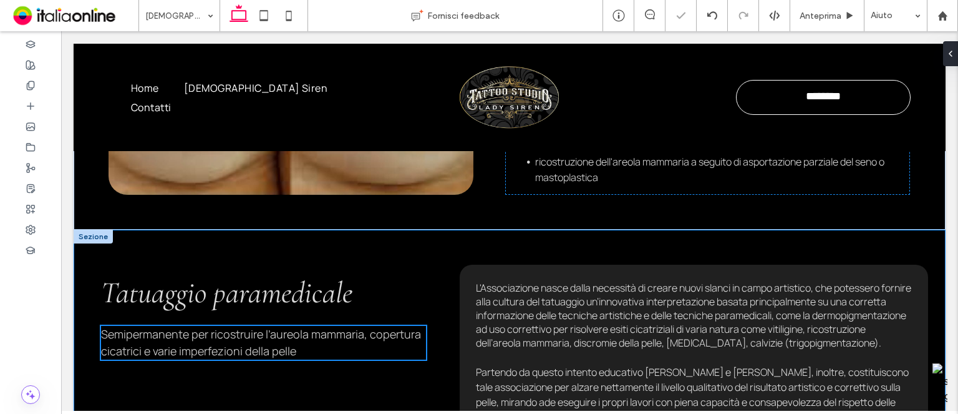
type input "**"
type input "****"
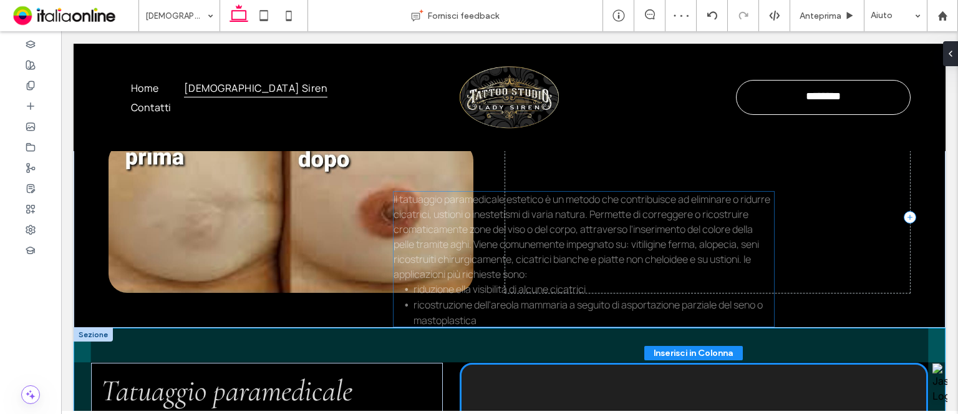
scroll to position [883, 0]
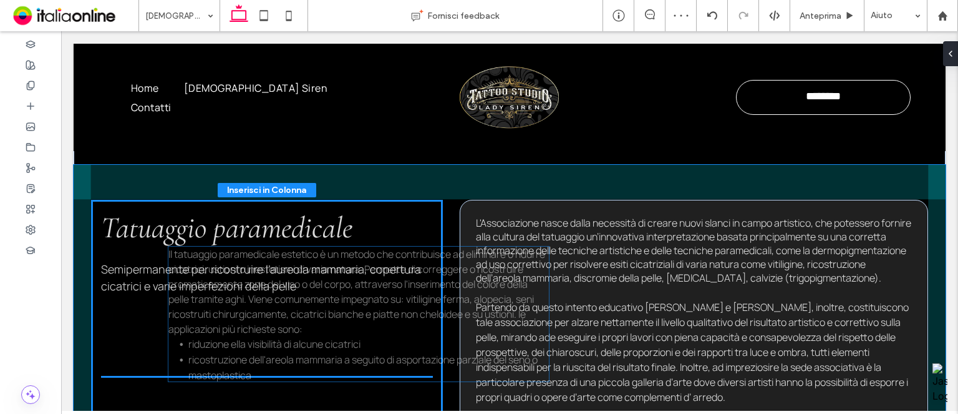
drag, startPoint x: 678, startPoint y: 215, endPoint x: 331, endPoint y: 296, distance: 356.4
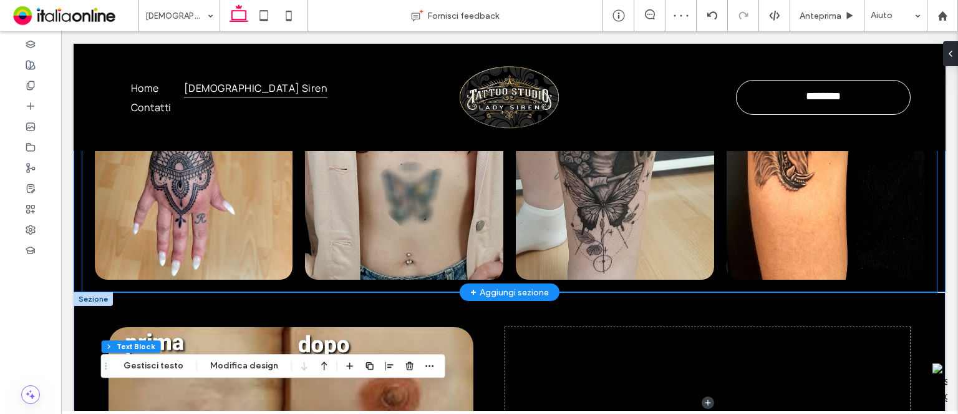
scroll to position [447, 0]
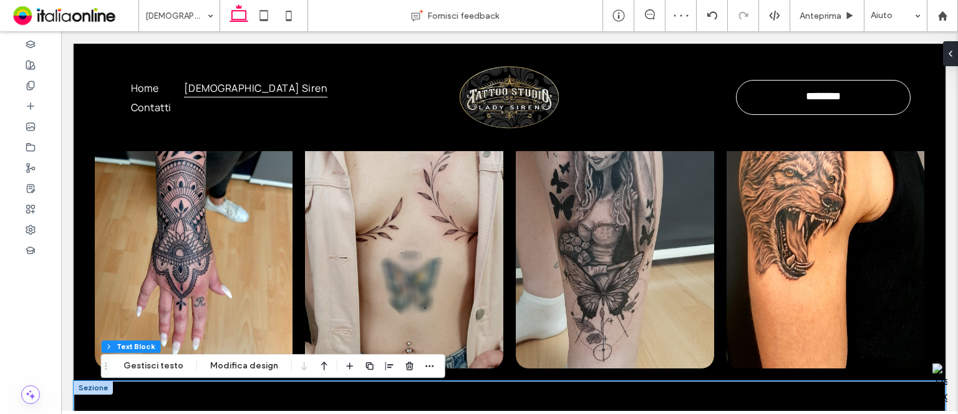
click at [99, 381] on div at bounding box center [93, 388] width 39 height 14
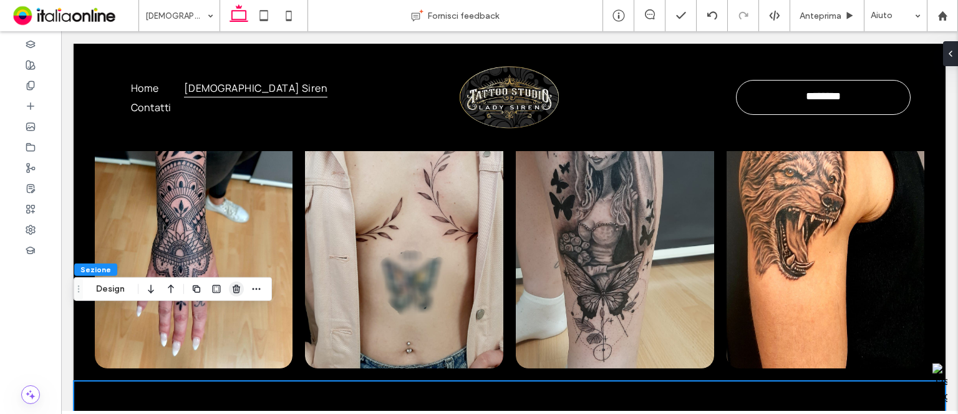
click at [234, 289] on use "button" at bounding box center [236, 288] width 7 height 8
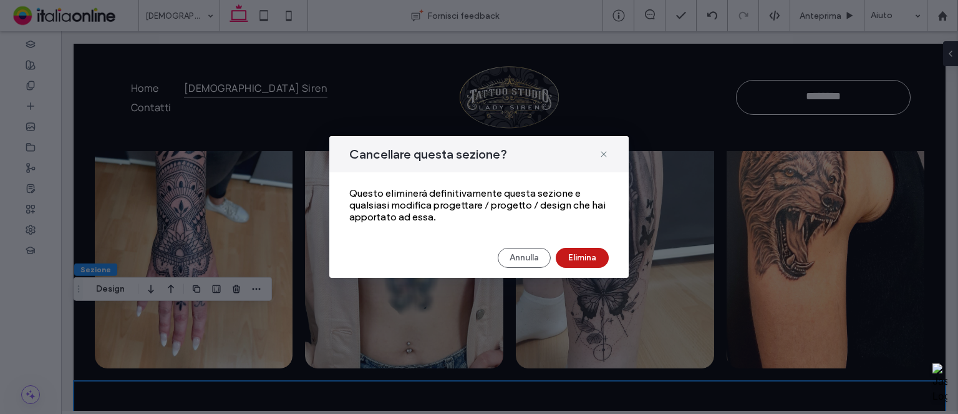
click at [600, 252] on button "Elimina" at bounding box center [582, 258] width 53 height 20
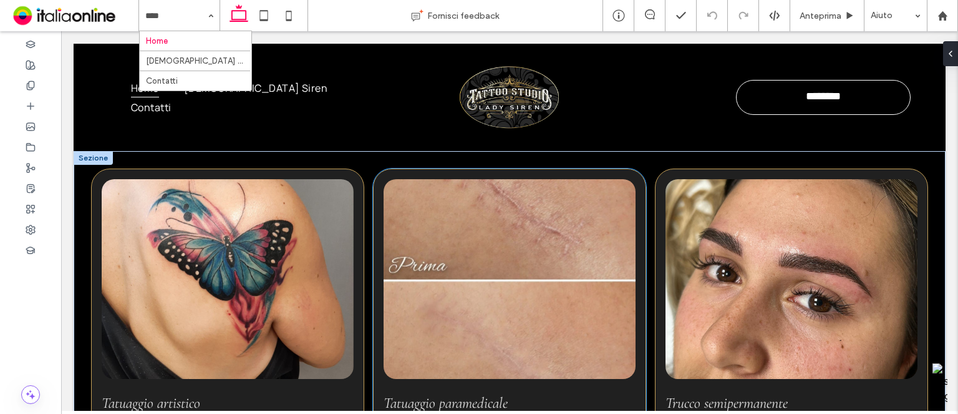
scroll to position [499, 0]
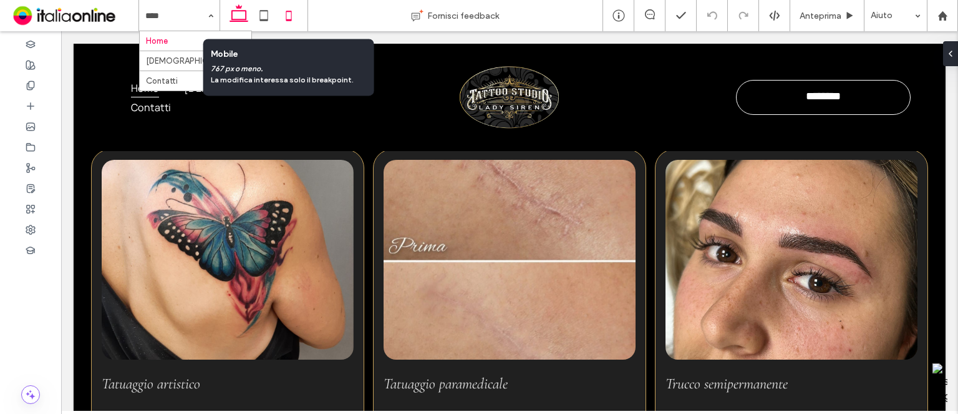
click at [299, 17] on icon at bounding box center [288, 15] width 25 height 25
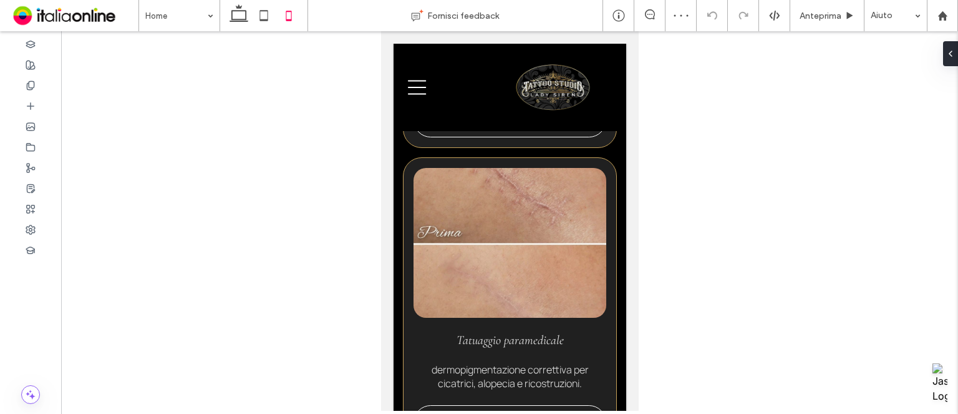
scroll to position [934, 0]
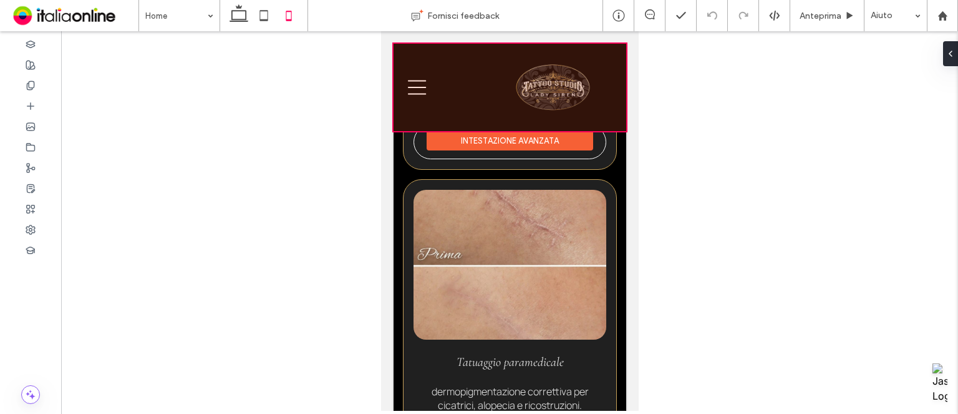
click at [568, 114] on div at bounding box center [509, 87] width 233 height 87
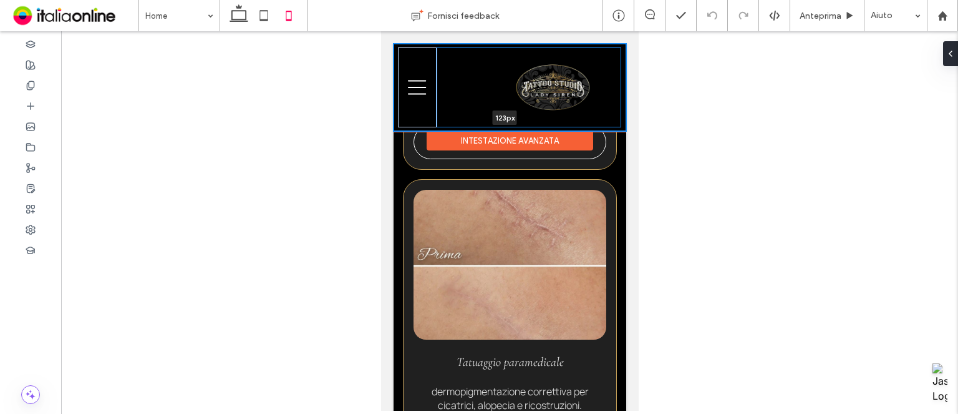
drag, startPoint x: 542, startPoint y: 130, endPoint x: 544, endPoint y: 115, distance: 15.1
click at [544, 115] on div "**********" at bounding box center [509, 87] width 233 height 87
type input "***"
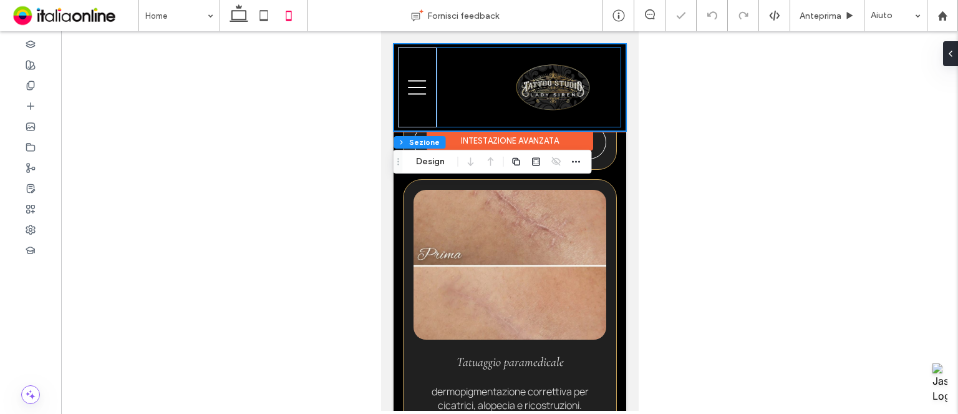
click at [474, 67] on div at bounding box center [528, 87] width 185 height 80
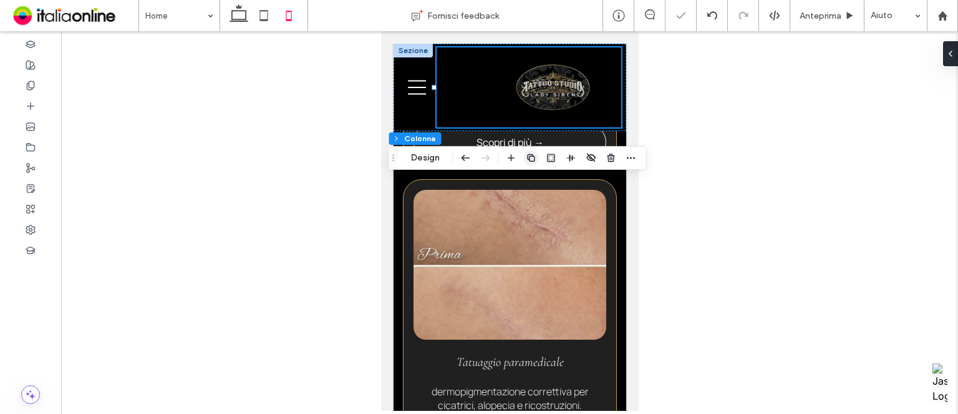
click at [538, 157] on span "button" at bounding box center [531, 157] width 15 height 15
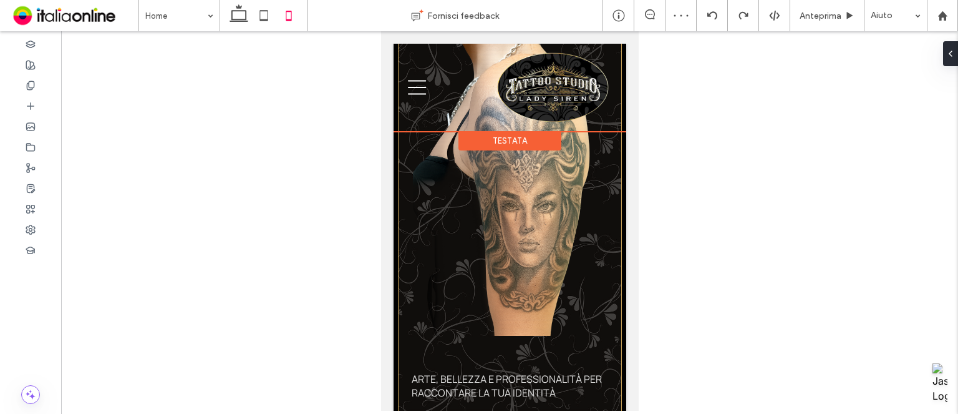
scroll to position [0, 0]
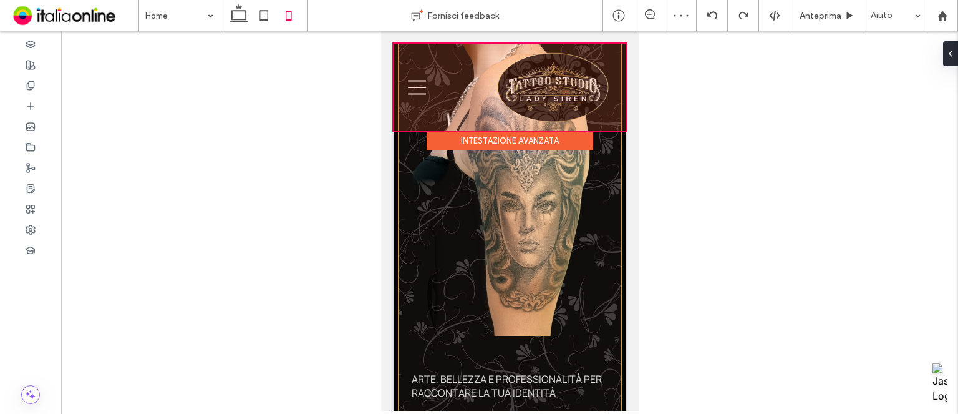
click at [518, 122] on div at bounding box center [509, 87] width 233 height 87
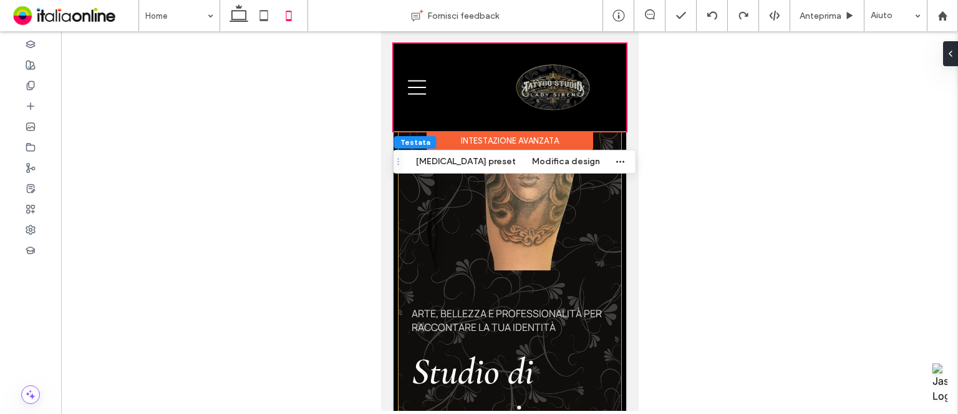
scroll to position [187, 0]
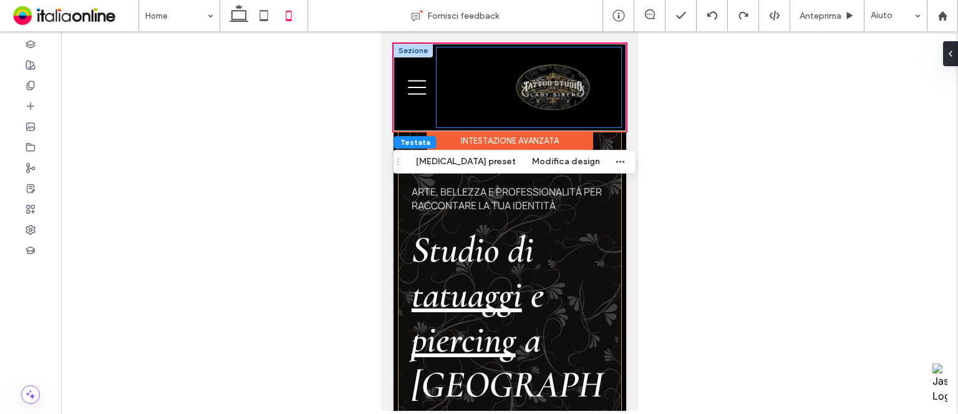
click at [536, 125] on div at bounding box center [528, 87] width 185 height 80
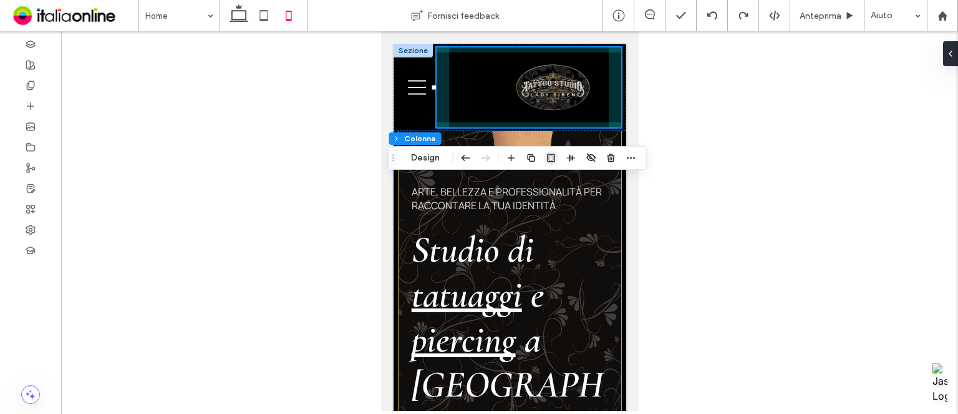
click at [549, 157] on use "button" at bounding box center [551, 157] width 8 height 8
type input "*"
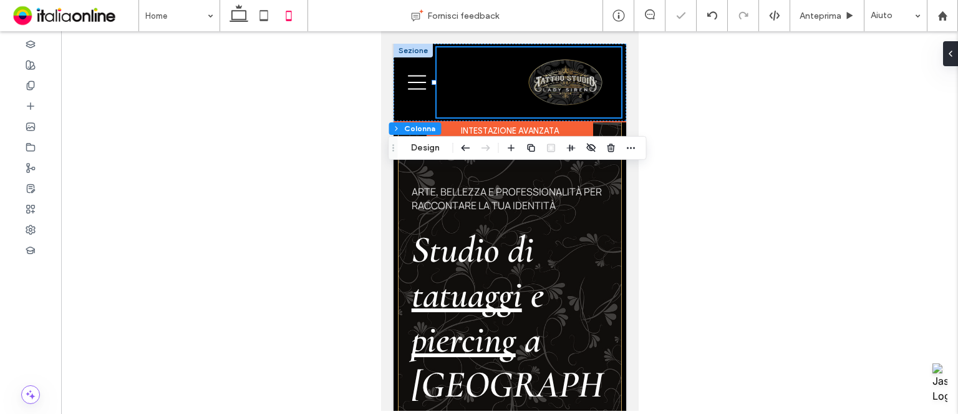
click at [457, 84] on div at bounding box center [528, 82] width 185 height 70
click at [417, 108] on div at bounding box center [416, 82] width 38 height 70
drag, startPoint x: 403, startPoint y: 52, endPoint x: 415, endPoint y: 57, distance: 13.4
click at [403, 52] on div at bounding box center [412, 51] width 39 height 14
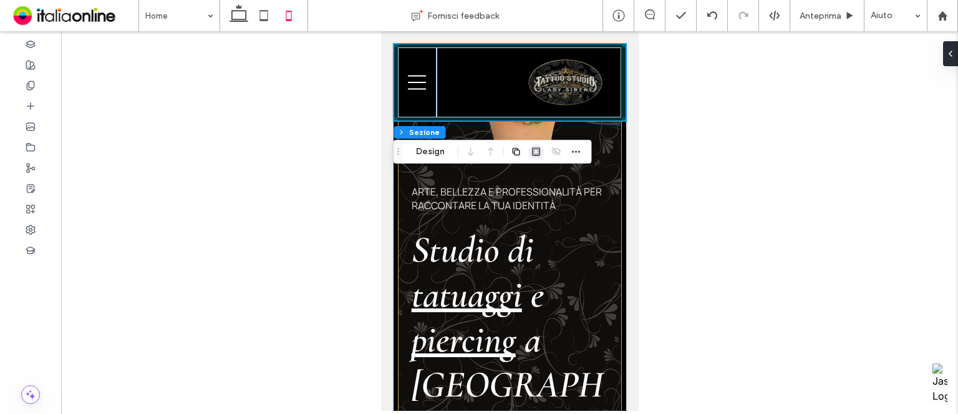
click at [537, 147] on use "button" at bounding box center [536, 151] width 8 height 8
type input "*"
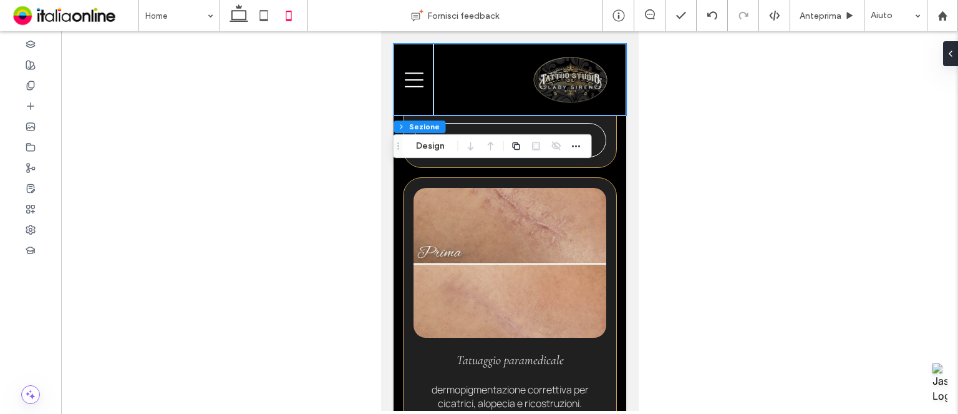
scroll to position [928, 0]
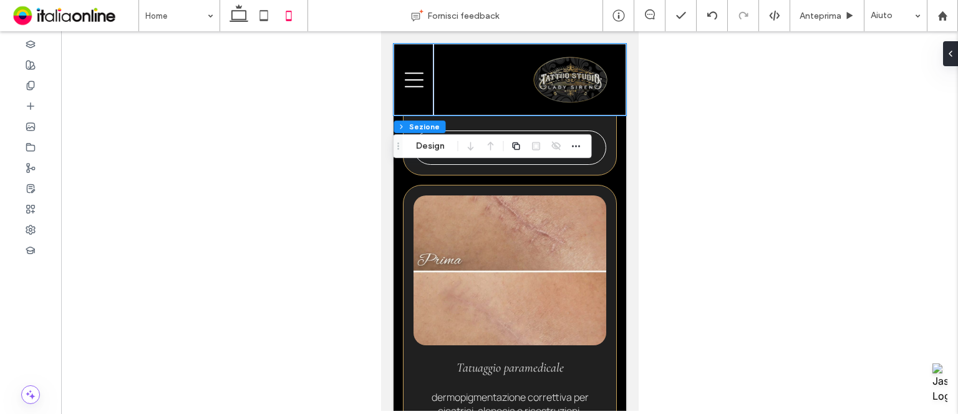
click at [706, 173] on div at bounding box center [509, 220] width 897 height 379
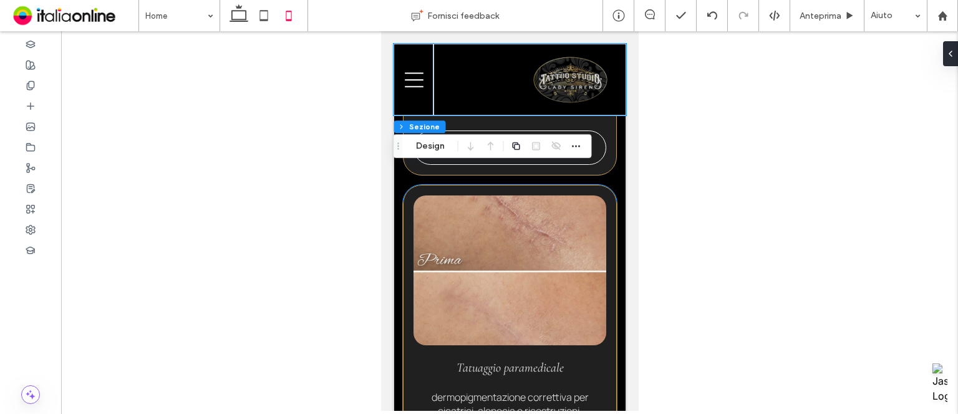
drag, startPoint x: 1030, startPoint y: 213, endPoint x: 600, endPoint y: 189, distance: 431.1
click at [600, 189] on div "Tatuaggio paramedicale dermopigmentazione correttiva per cicatrici, alopecia e …" at bounding box center [509, 331] width 214 height 293
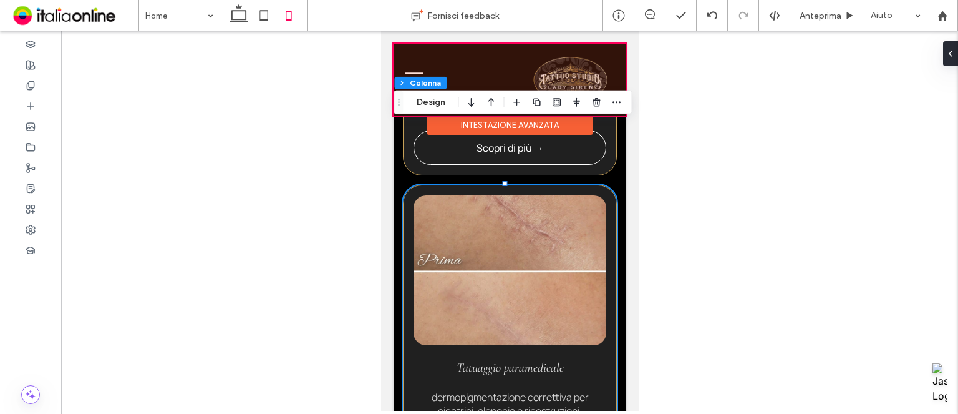
click at [607, 66] on div at bounding box center [509, 80] width 233 height 72
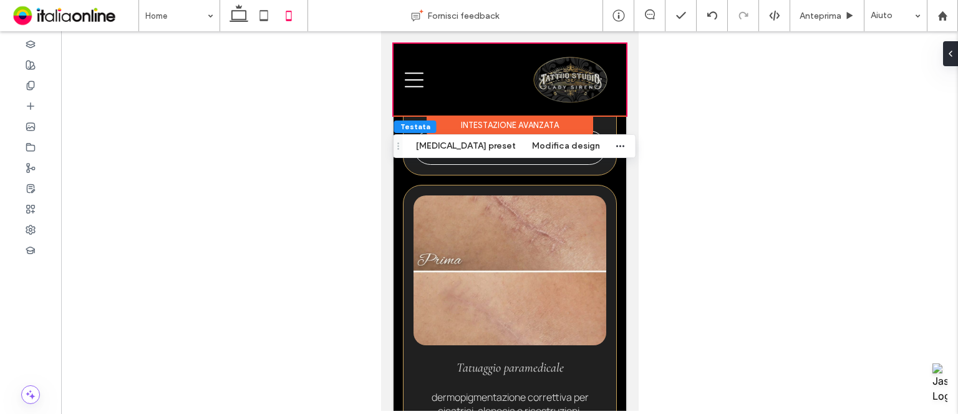
click at [749, 129] on div at bounding box center [509, 220] width 897 height 379
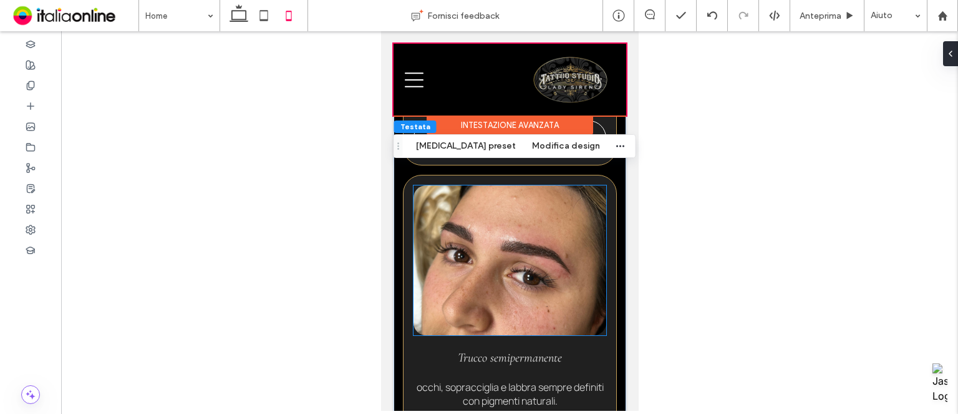
click at [503, 305] on div "Trucco semipermanente occhi, sopracciglia e labbra sempre definiti con pigmenti…" at bounding box center [509, 321] width 214 height 293
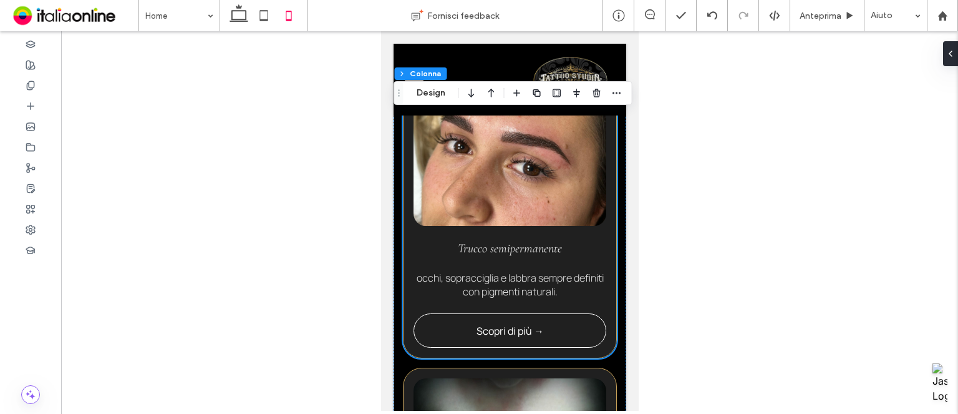
scroll to position [1365, 0]
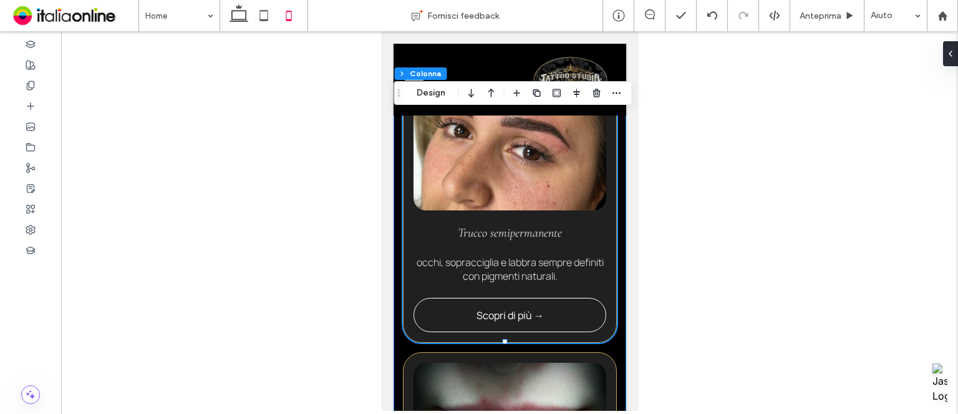
click at [606, 287] on div "Tatuaggio artistico disegni unici e personalizzati, realizzati con stile e mass…" at bounding box center [509, 348] width 233 height 1812
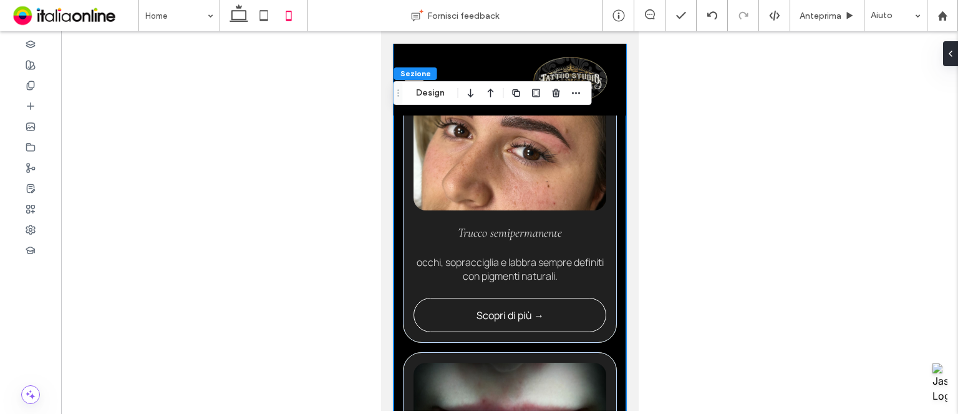
click at [291, 231] on div at bounding box center [509, 220] width 897 height 379
click at [34, 251] on use at bounding box center [30, 249] width 8 height 6
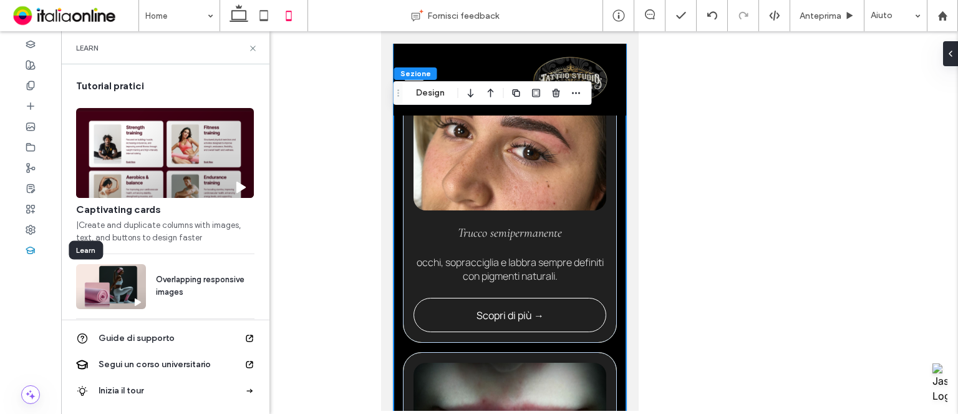
click at [32, 257] on div at bounding box center [30, 250] width 61 height 21
click at [24, 253] on div at bounding box center [30, 250] width 61 height 21
click at [251, 44] on icon at bounding box center [252, 48] width 9 height 9
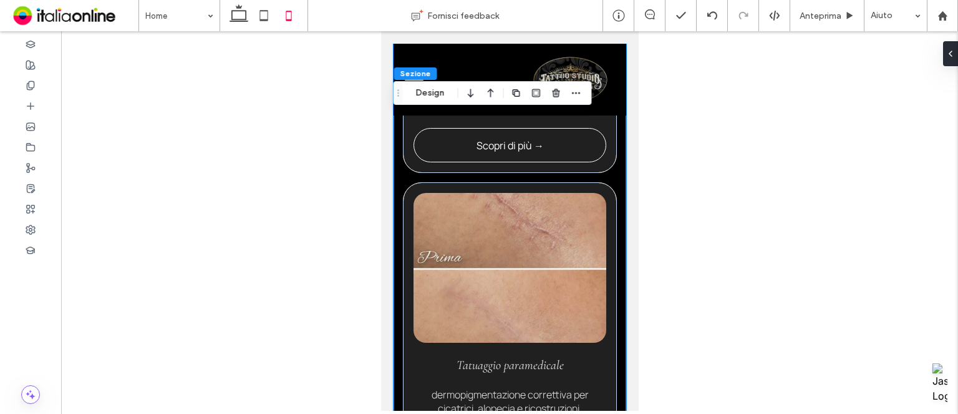
scroll to position [938, 0]
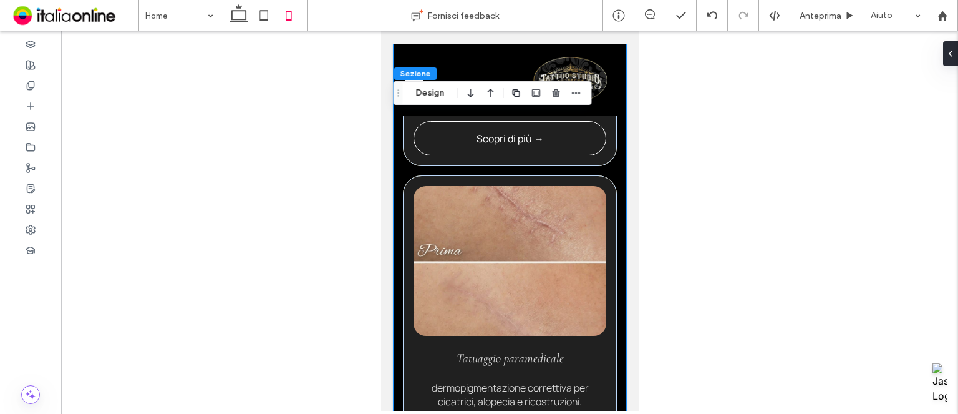
drag, startPoint x: 632, startPoint y: 119, endPoint x: 1019, endPoint y: 151, distance: 388.7
